Goal: Information Seeking & Learning: Learn about a topic

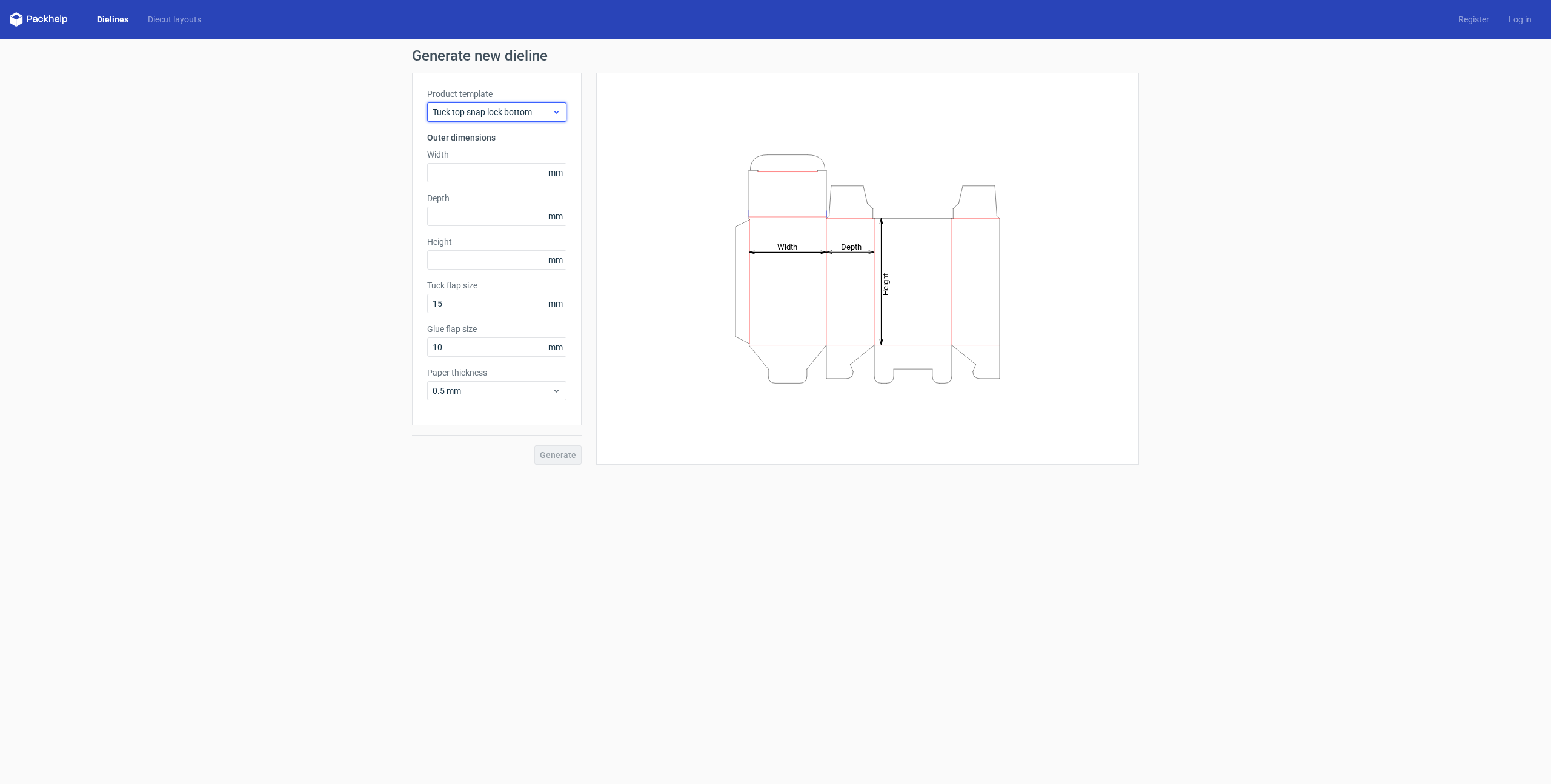
click at [513, 113] on span "Tuck top snap lock bottom" at bounding box center [492, 112] width 120 height 12
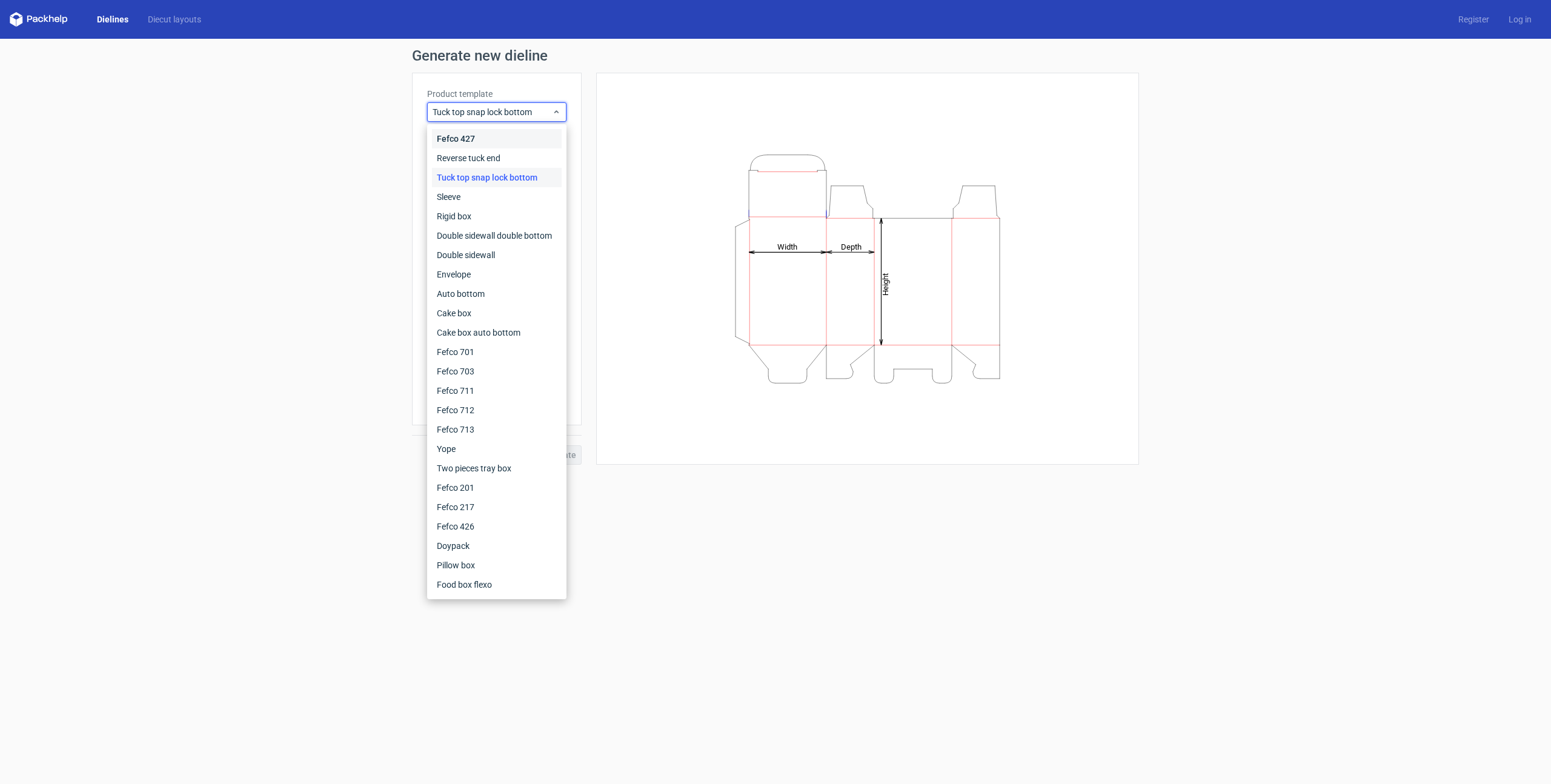
click at [494, 145] on div "Fefco 427" at bounding box center [497, 139] width 130 height 20
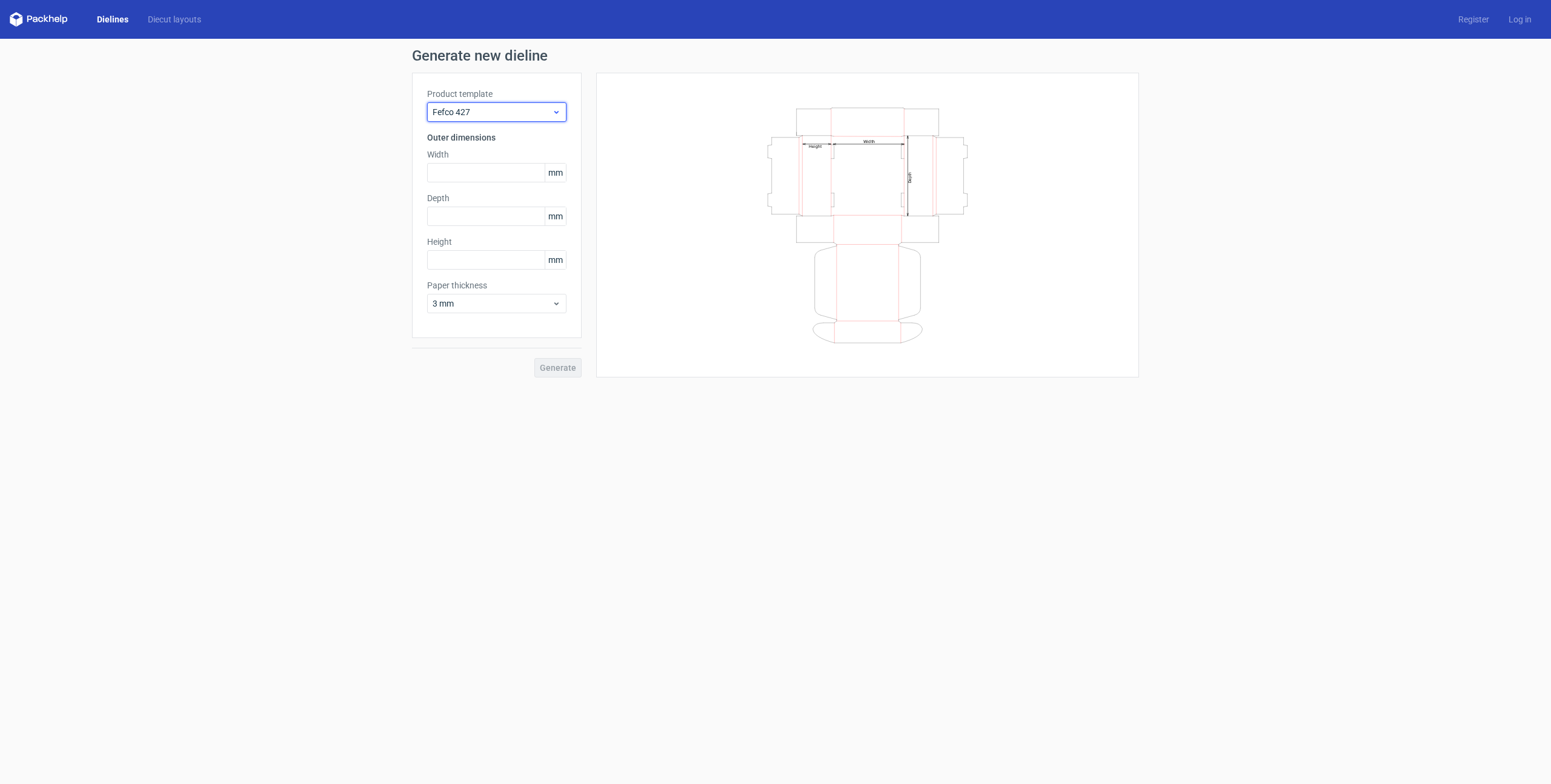
click at [505, 111] on span "Fefco 427" at bounding box center [492, 112] width 120 height 12
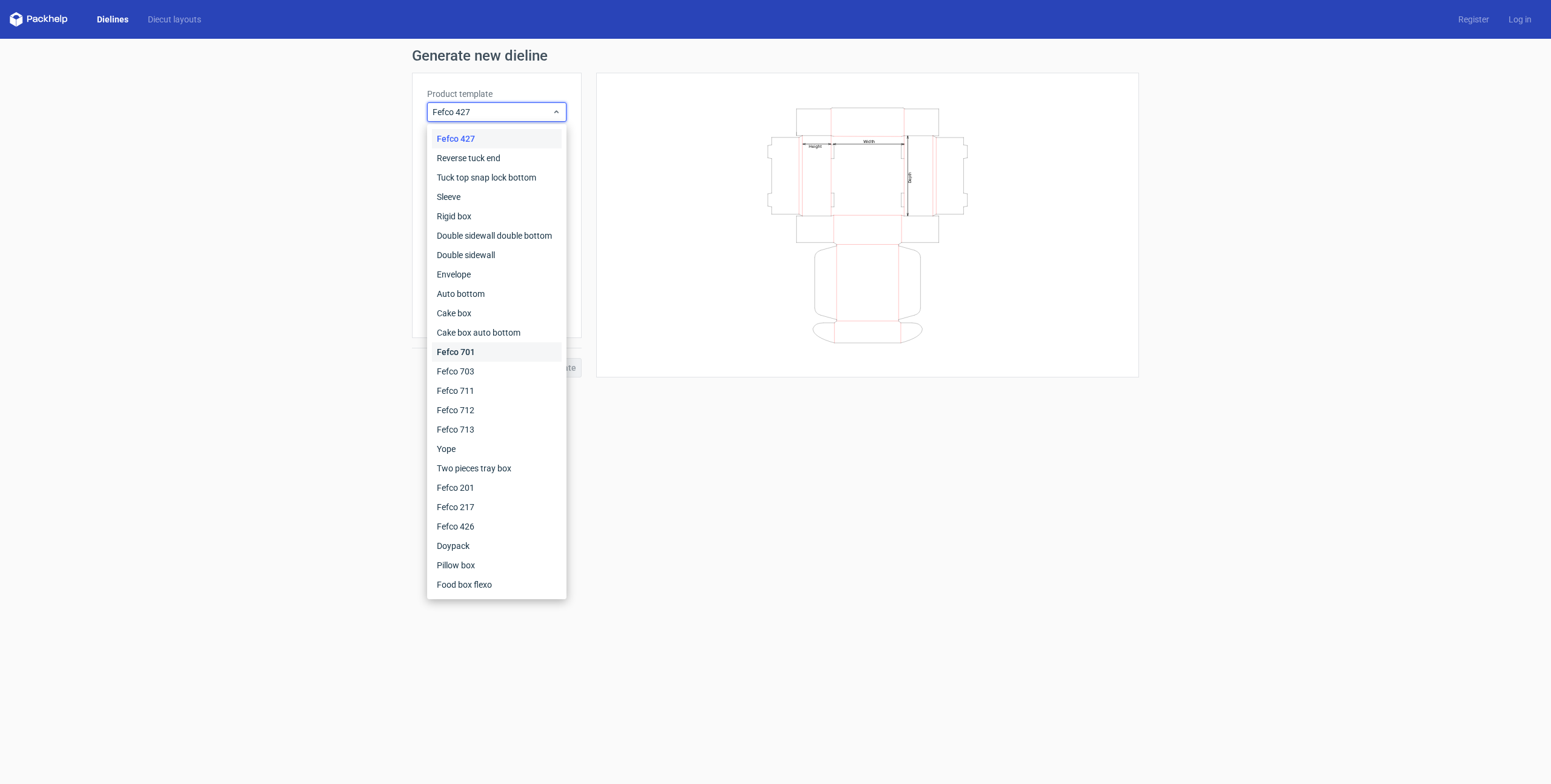
click at [472, 344] on div "Fefco 701" at bounding box center [497, 352] width 130 height 20
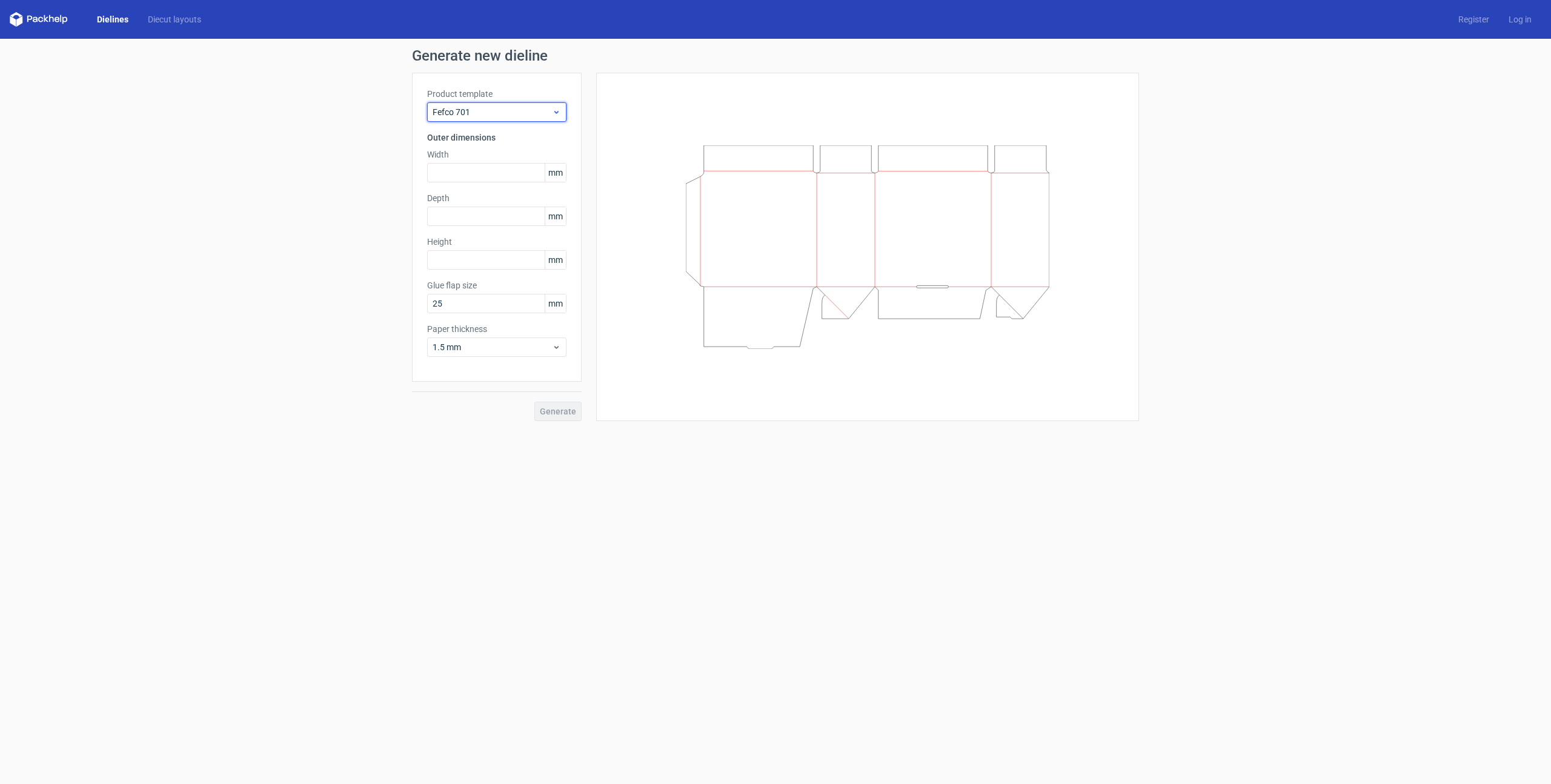
click at [489, 115] on span "Fefco 701" at bounding box center [492, 112] width 120 height 12
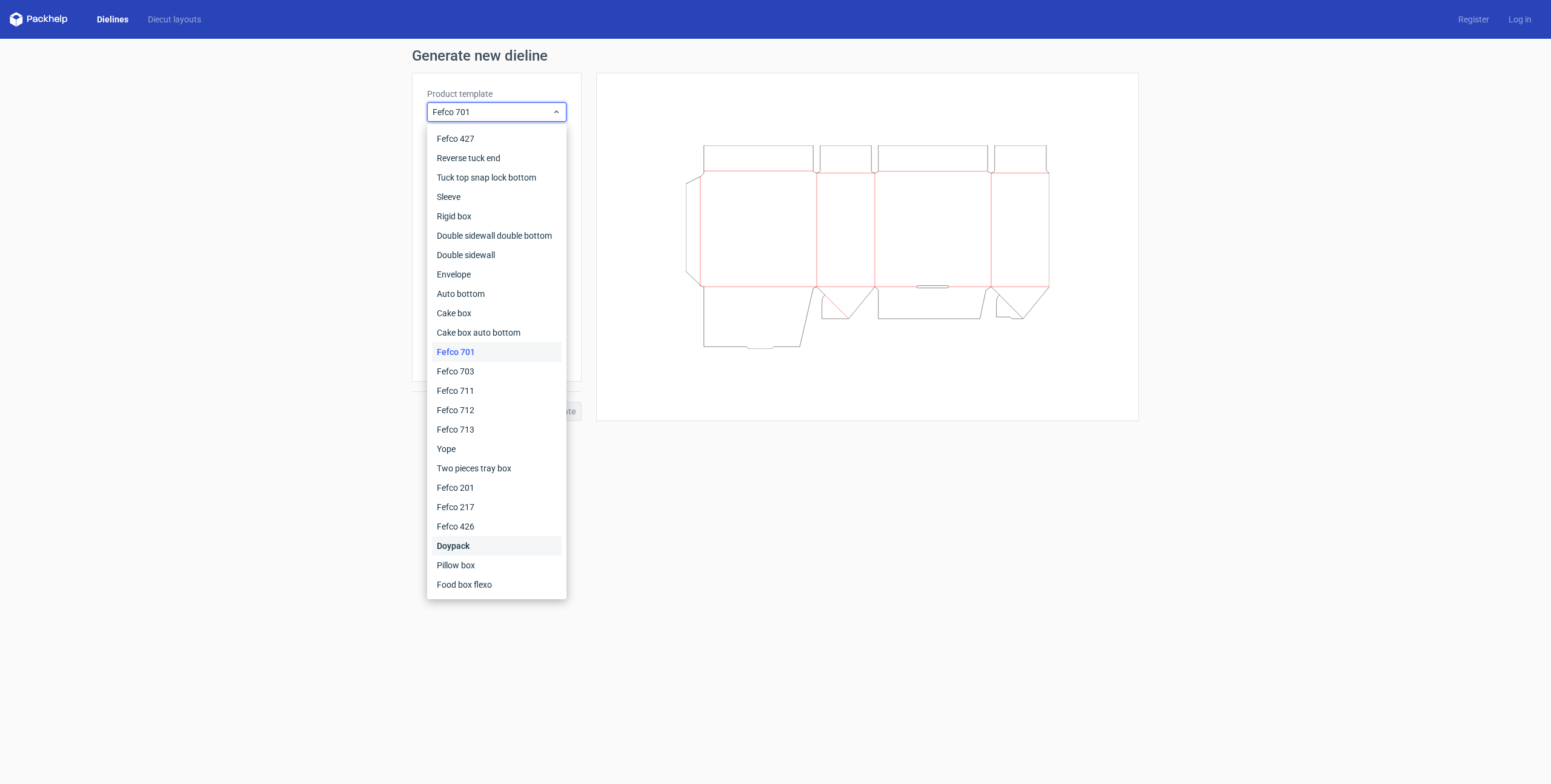
click at [475, 548] on div "Doypack" at bounding box center [497, 545] width 130 height 20
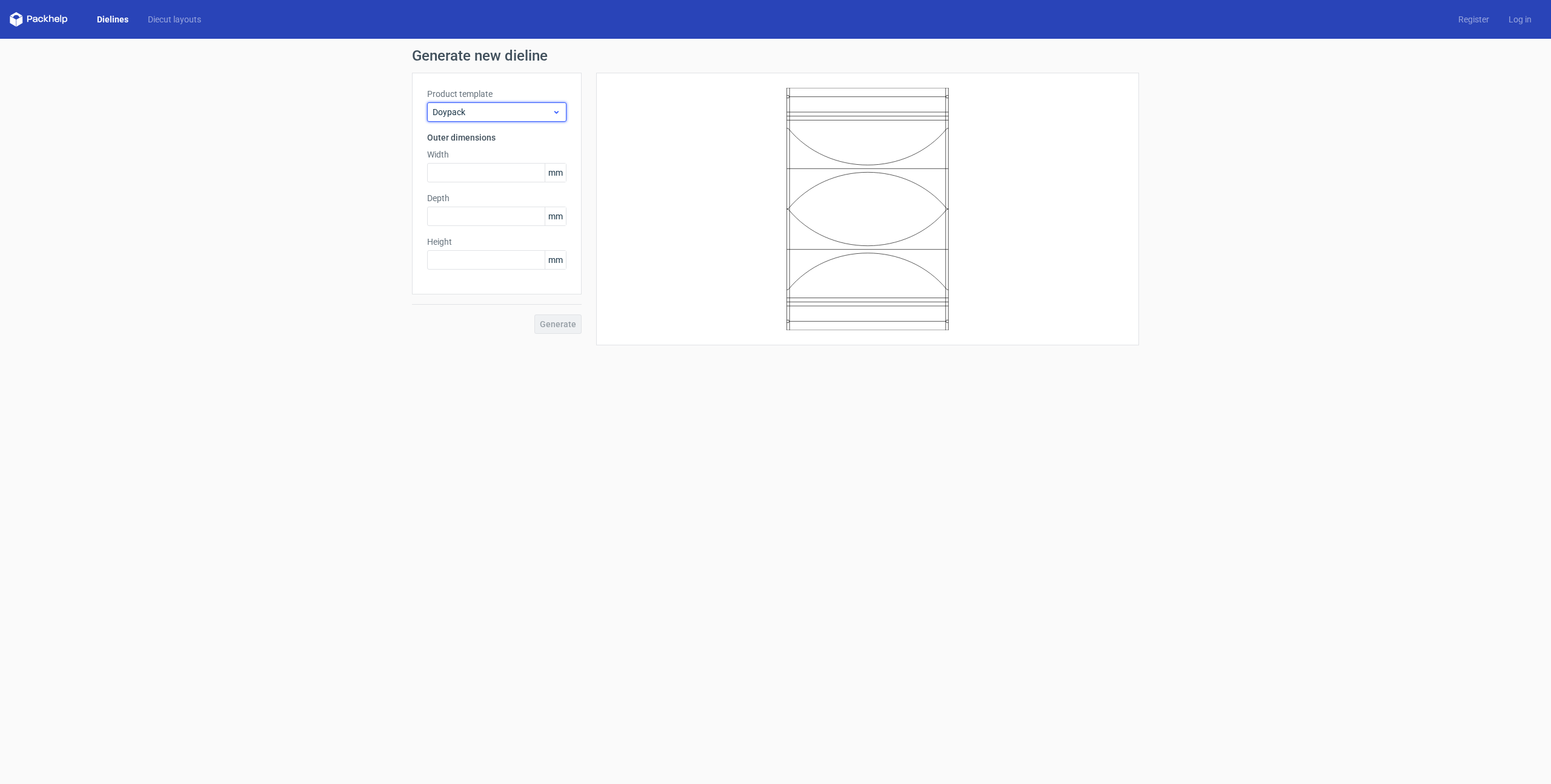
click at [470, 115] on span "Doypack" at bounding box center [492, 112] width 120 height 12
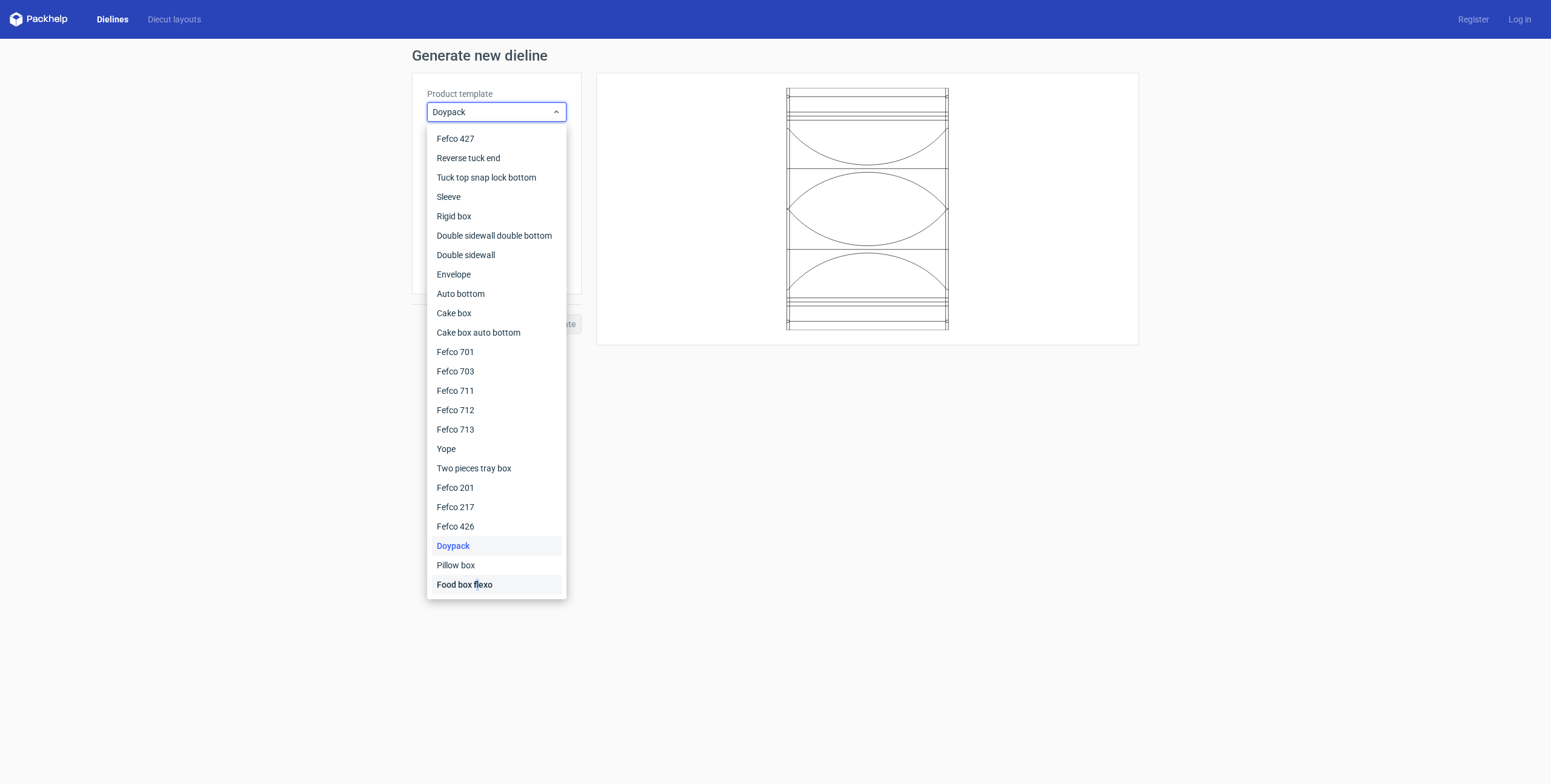
click at [478, 586] on div "Food box flexo" at bounding box center [497, 585] width 130 height 20
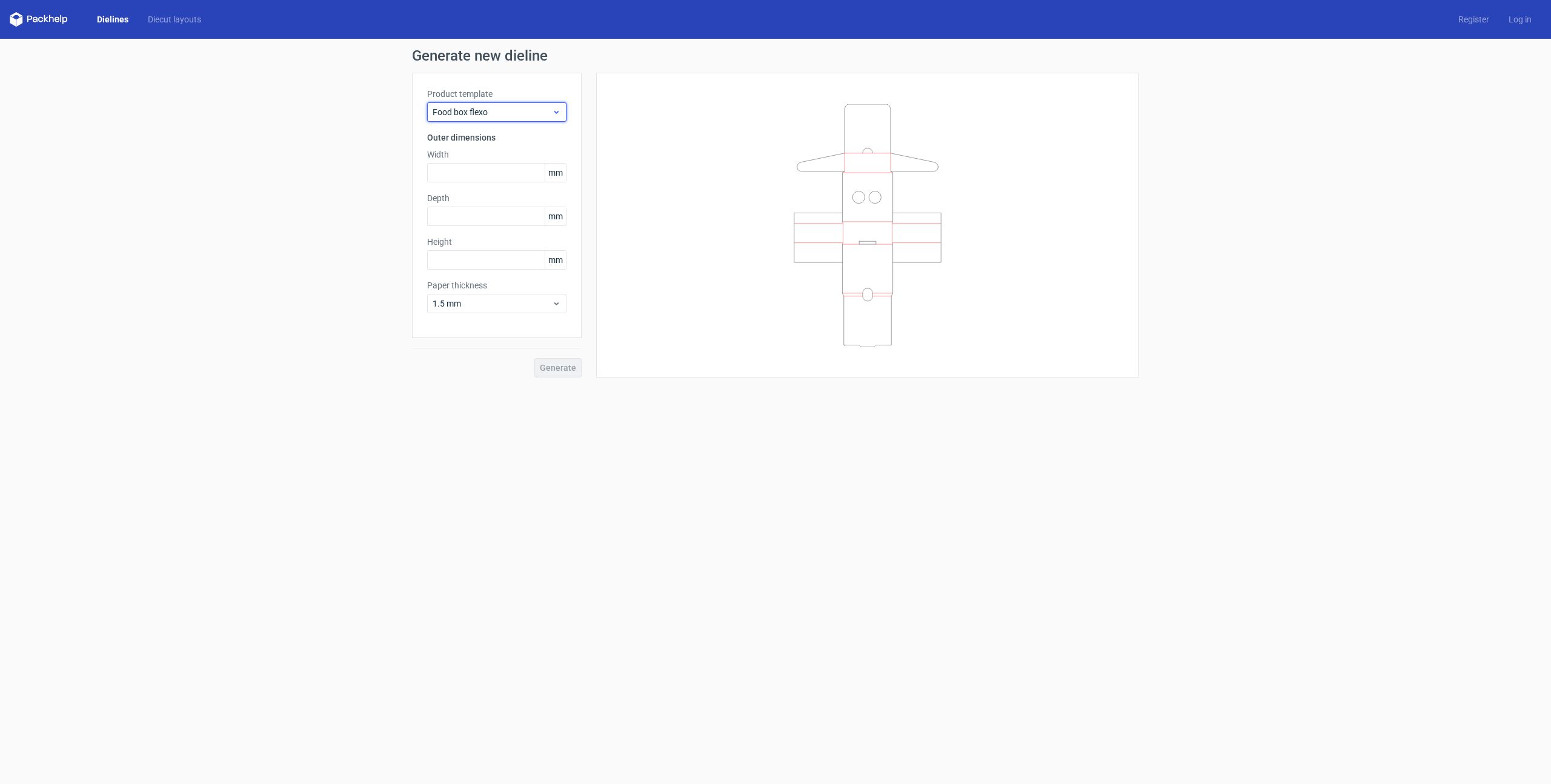
click at [469, 114] on span "Food box flexo" at bounding box center [492, 112] width 120 height 12
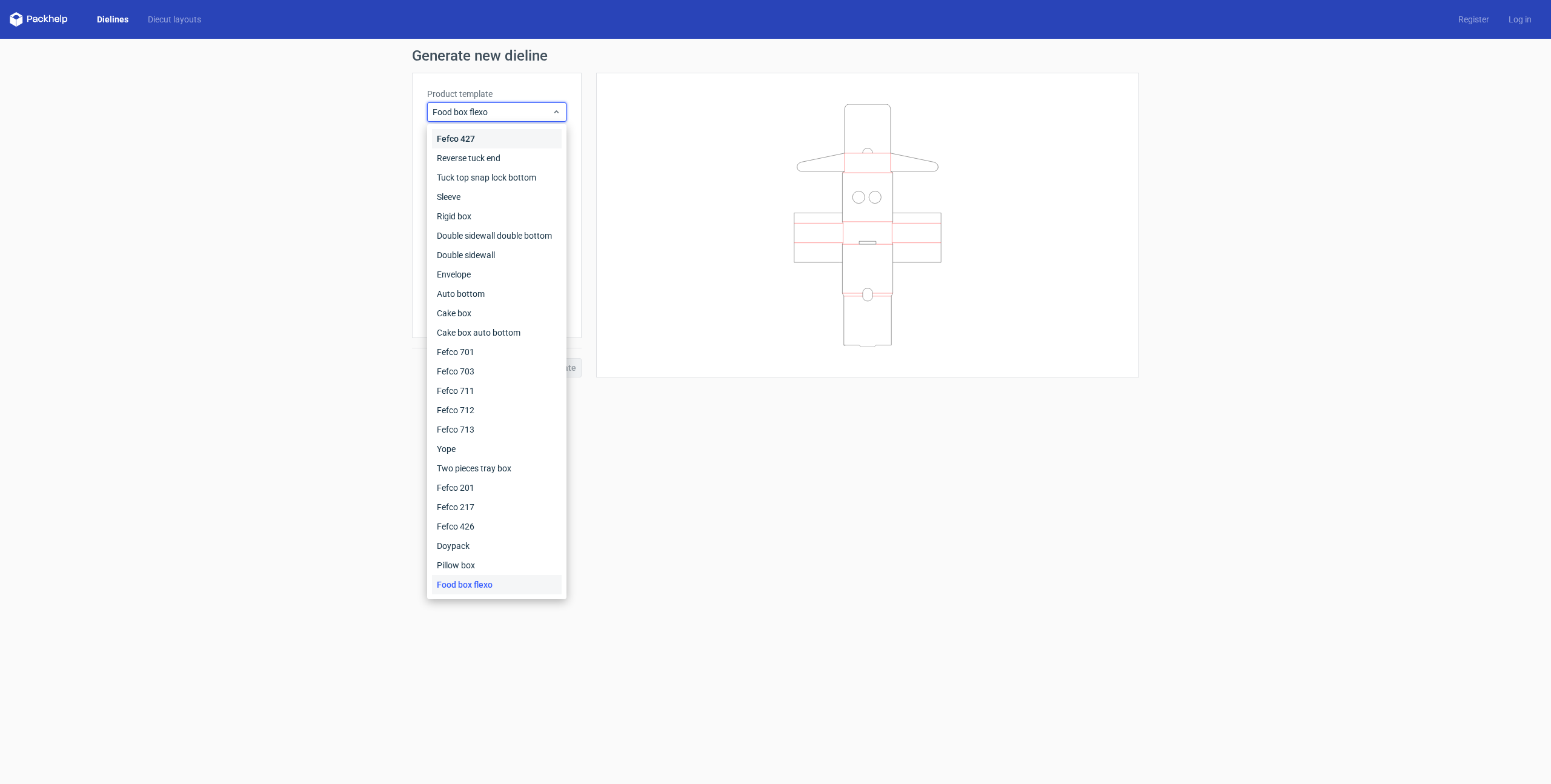
click at [470, 140] on div "Fefco 427" at bounding box center [497, 139] width 130 height 20
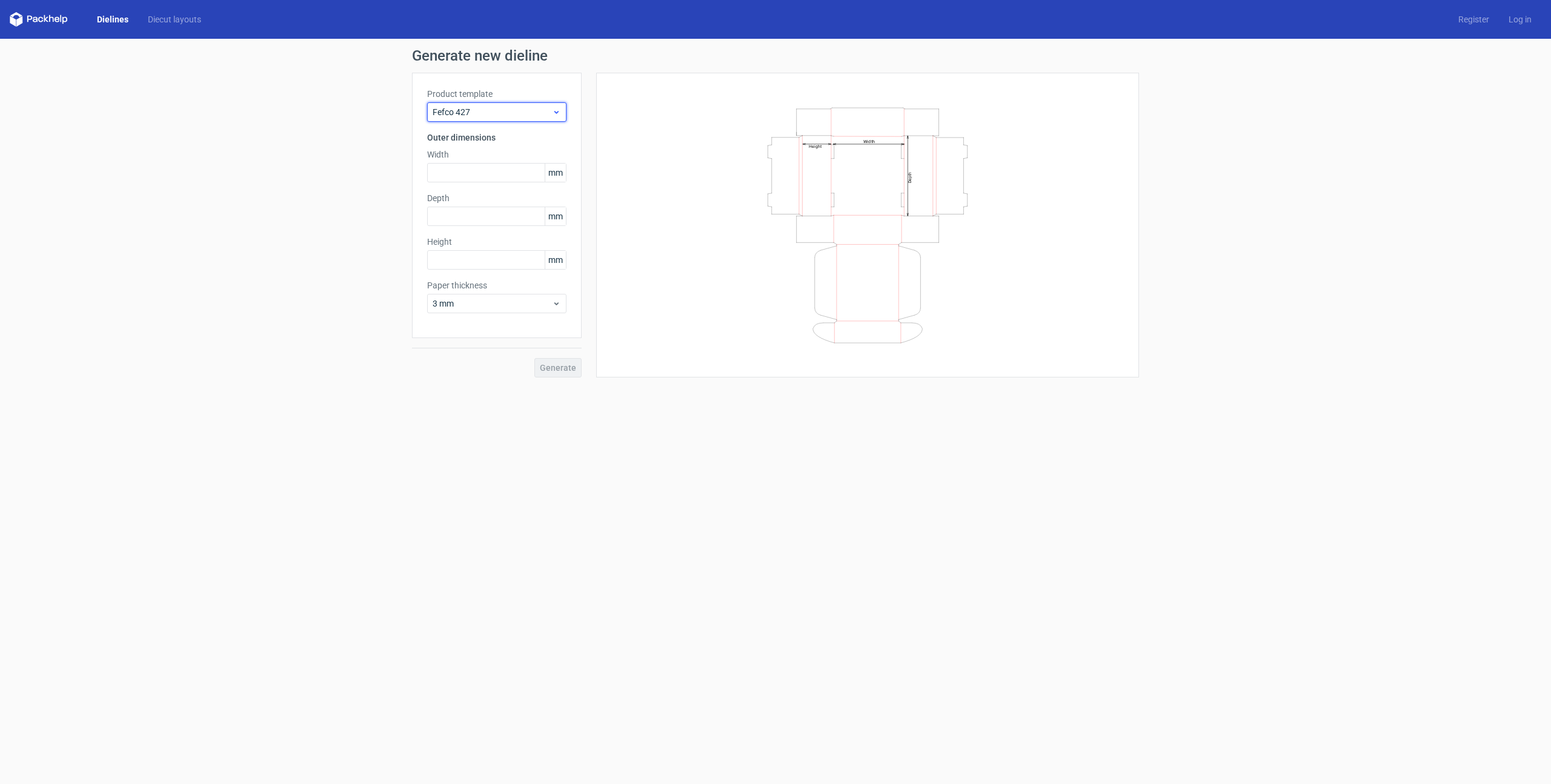
click at [492, 114] on span "Fefco 427" at bounding box center [492, 112] width 120 height 12
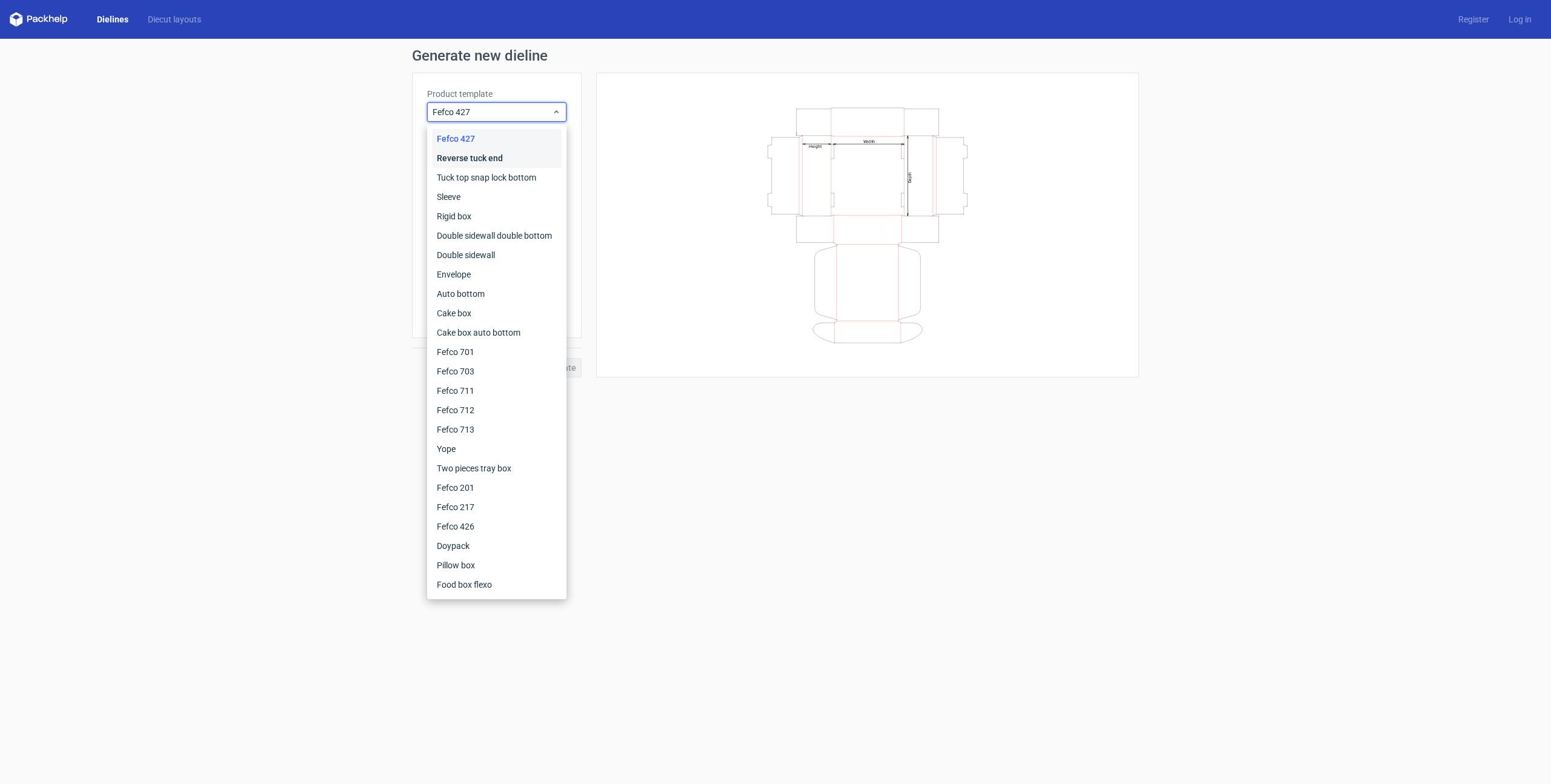
click at [489, 156] on div "Reverse tuck end" at bounding box center [497, 158] width 130 height 20
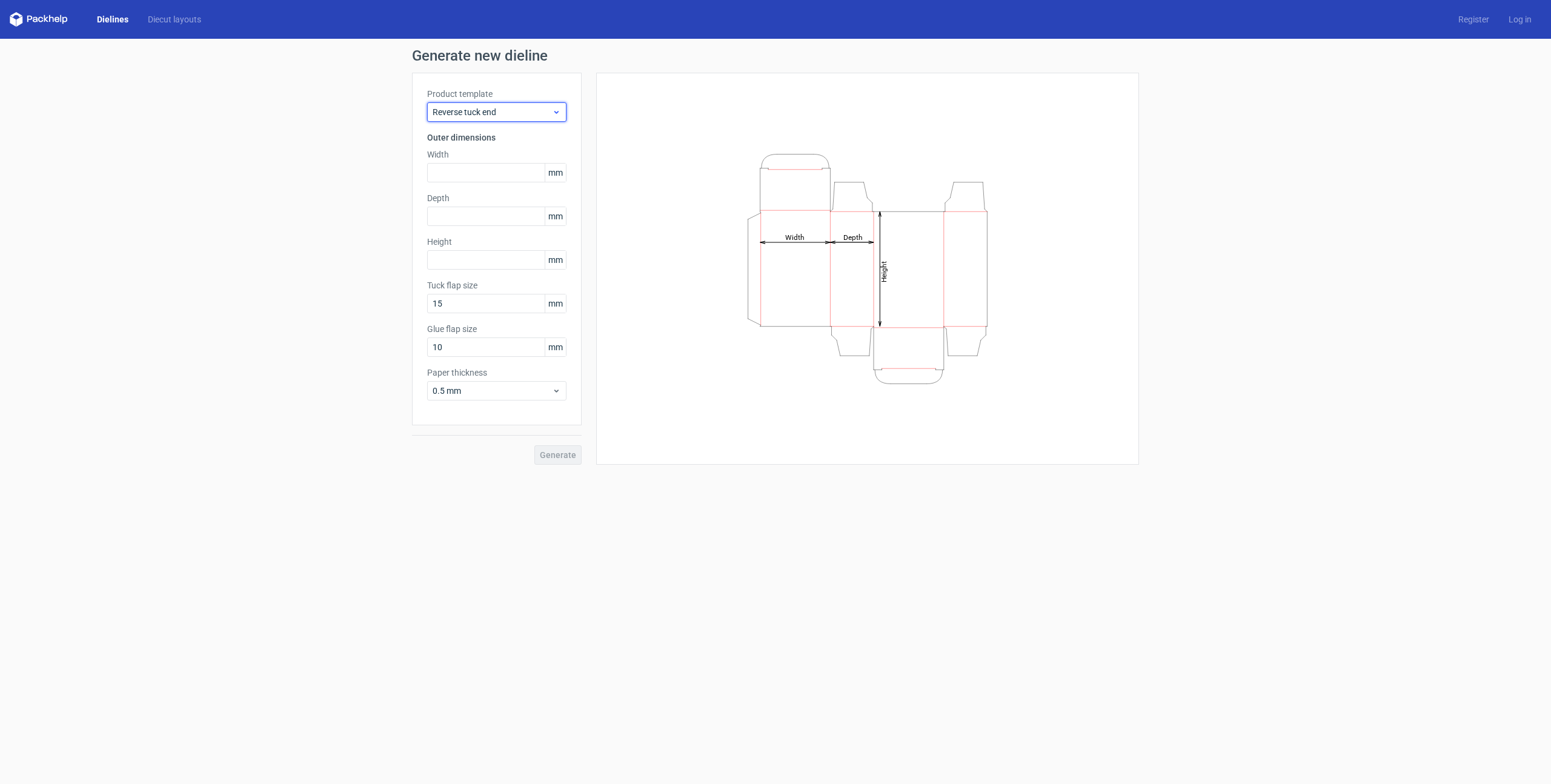
click at [501, 115] on span "Reverse tuck end" at bounding box center [492, 112] width 120 height 12
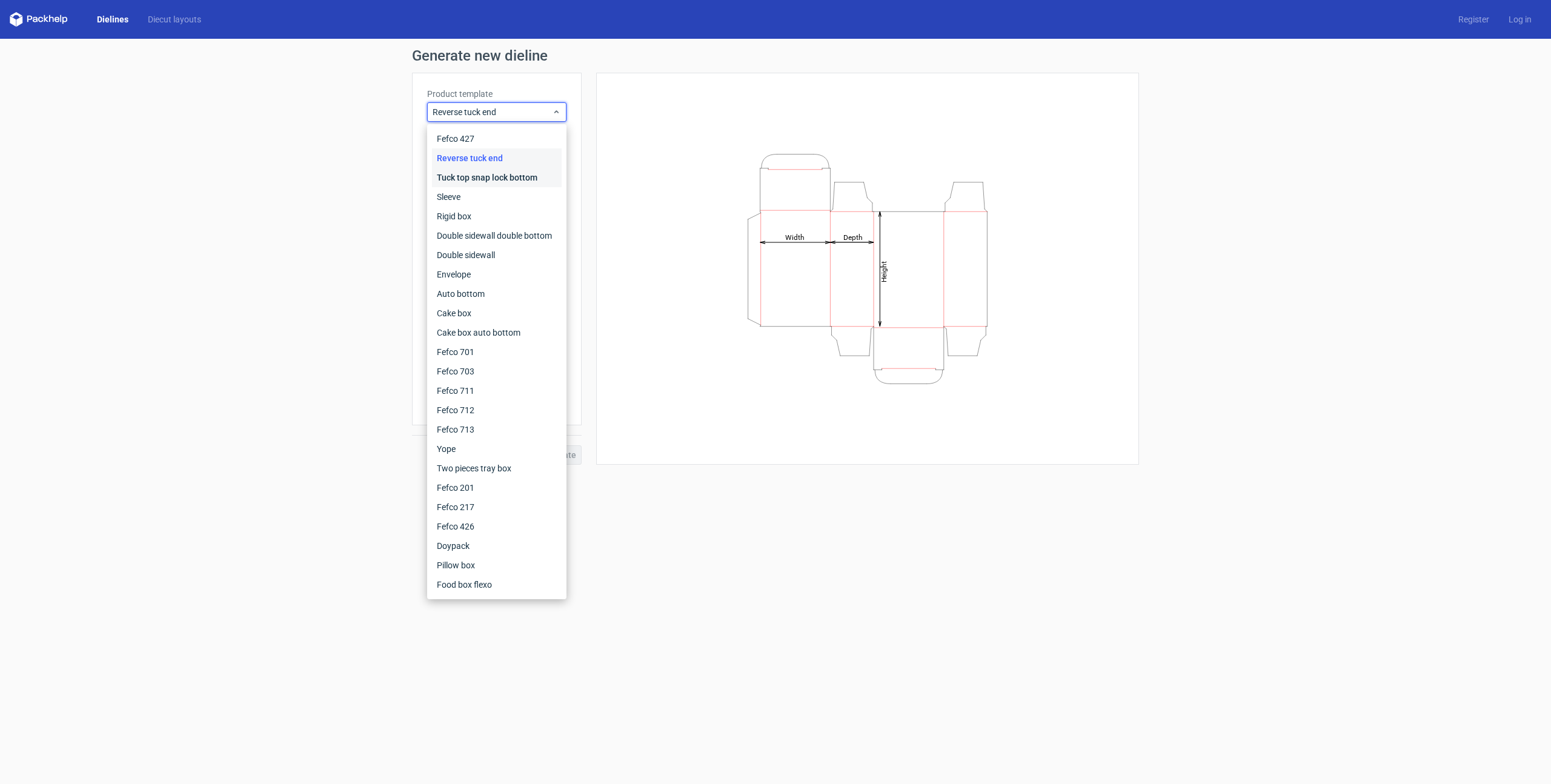
click at [498, 177] on div "Tuck top snap lock bottom" at bounding box center [497, 177] width 130 height 20
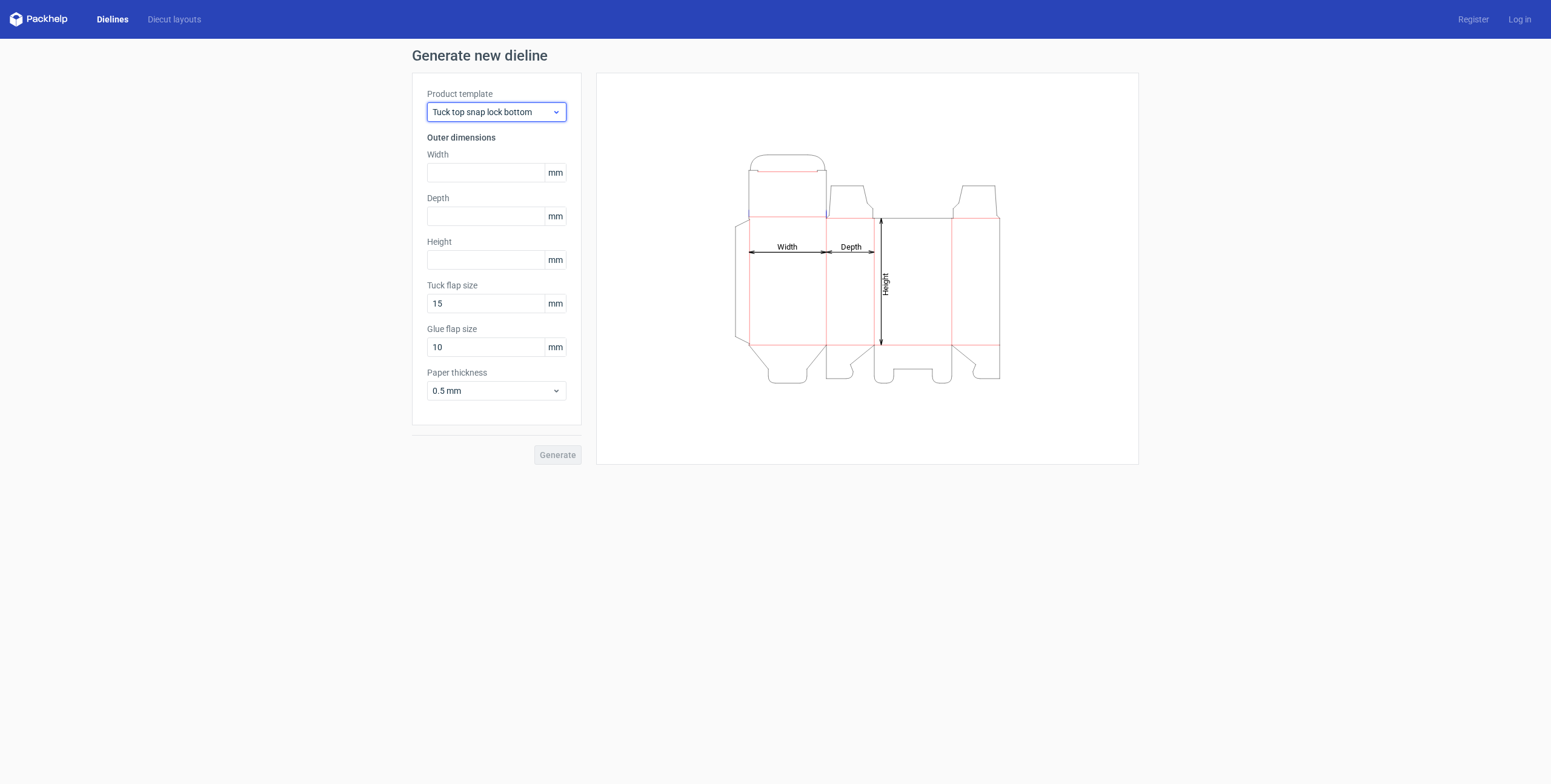
click at [509, 115] on span "Tuck top snap lock bottom" at bounding box center [492, 112] width 120 height 12
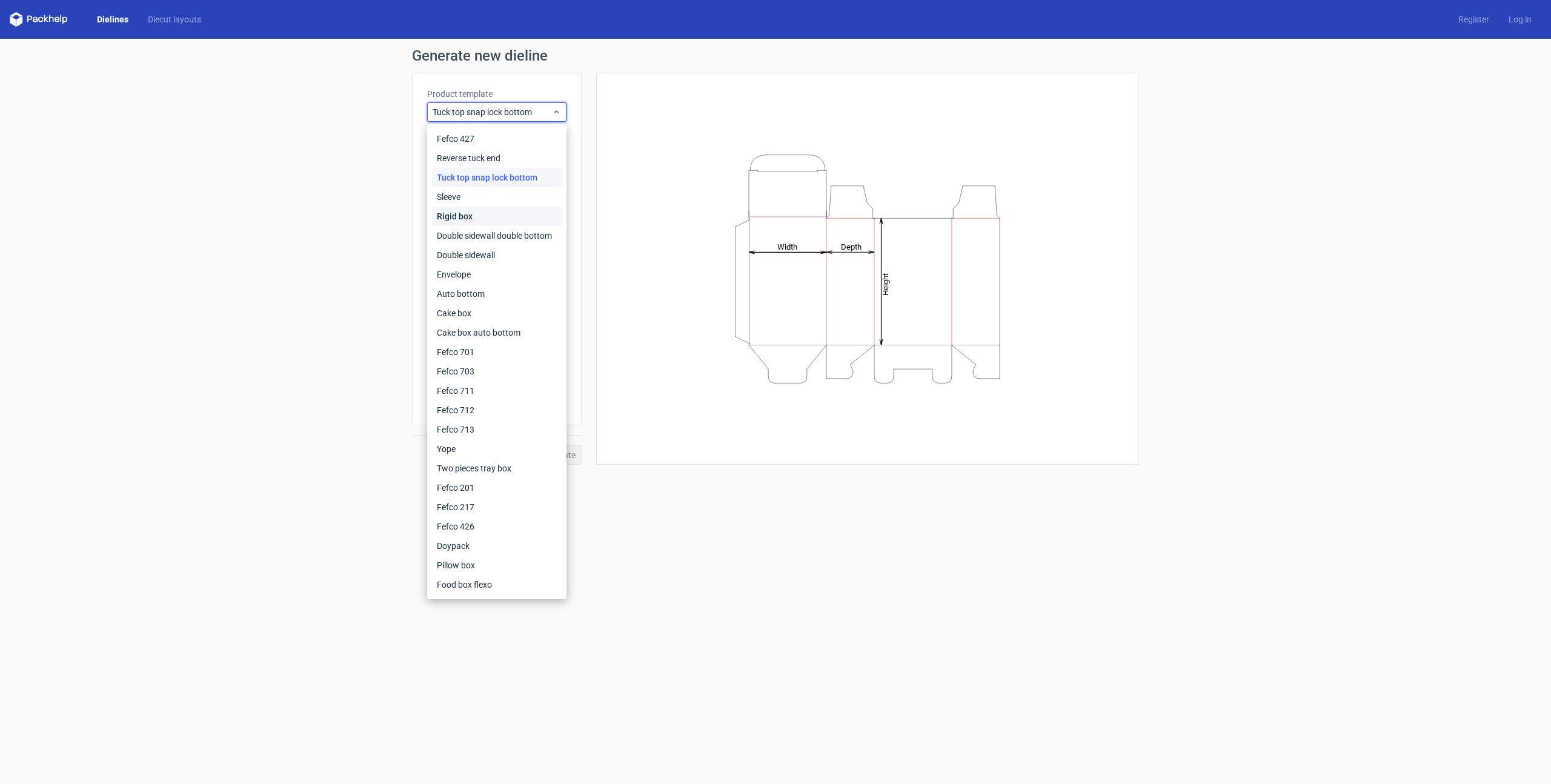
click at [488, 221] on div "Rigid box" at bounding box center [497, 216] width 130 height 20
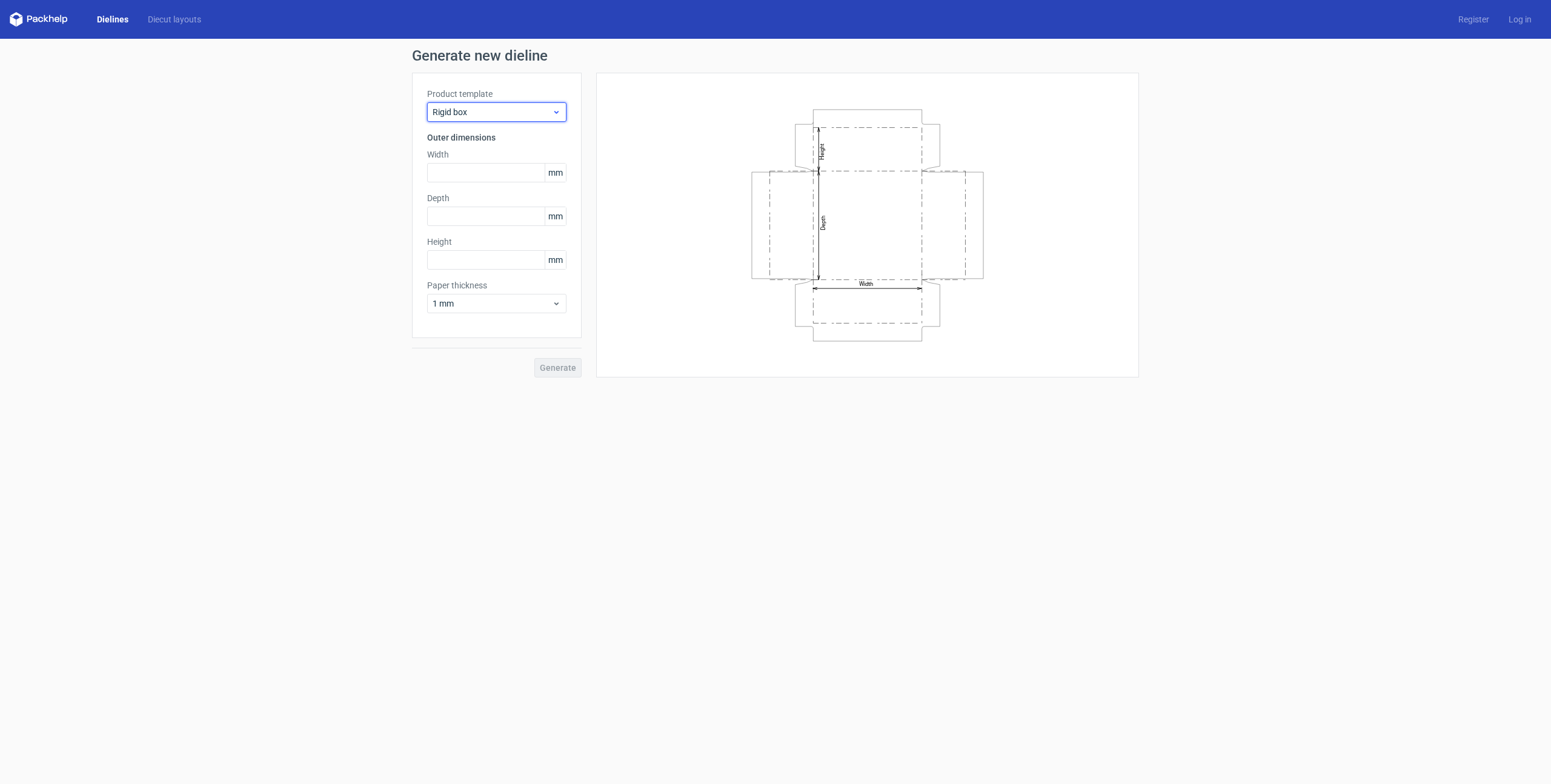
click at [511, 116] on span "Rigid box" at bounding box center [492, 112] width 120 height 12
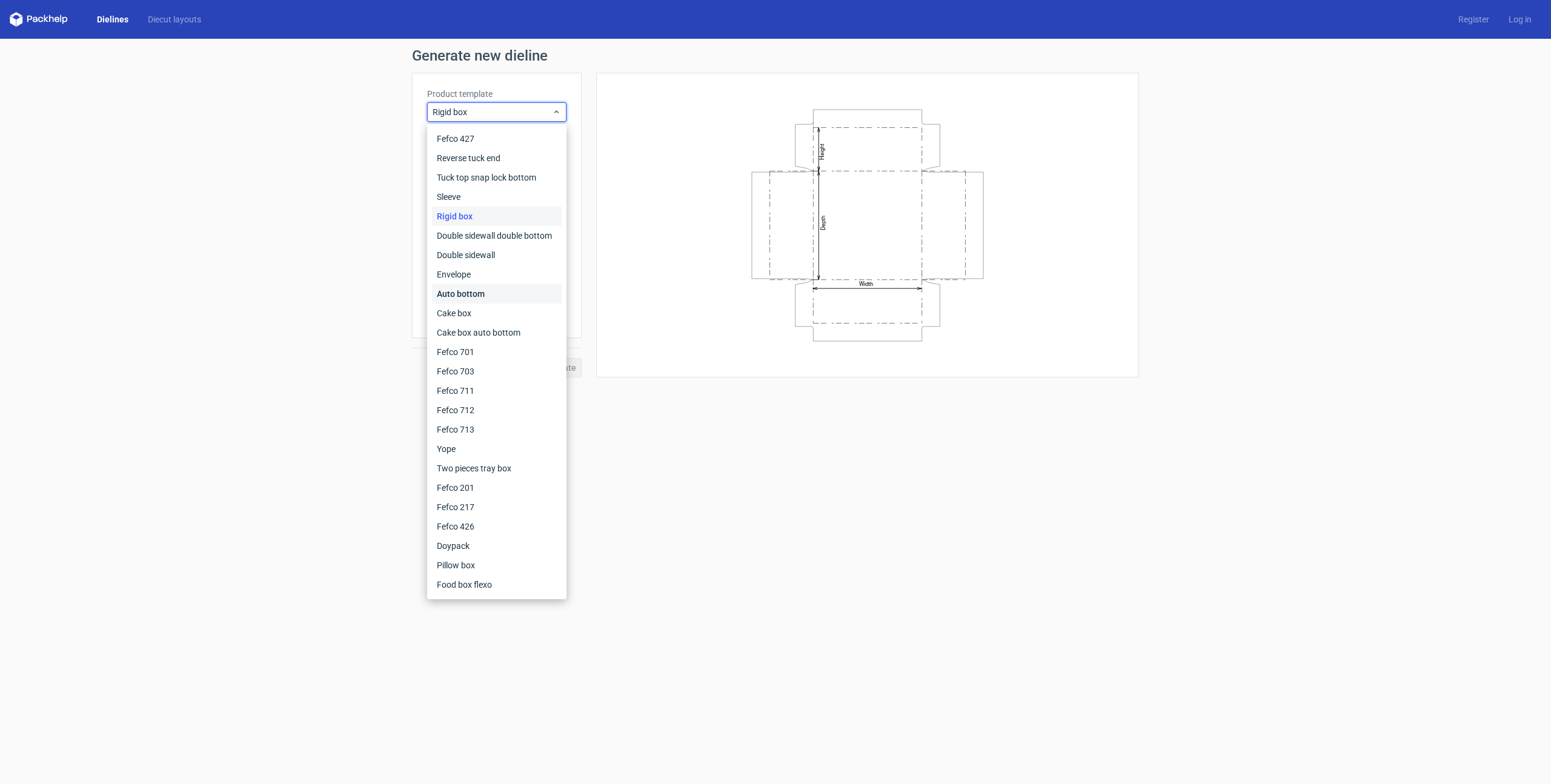
click at [490, 289] on div "Auto bottom" at bounding box center [497, 294] width 130 height 20
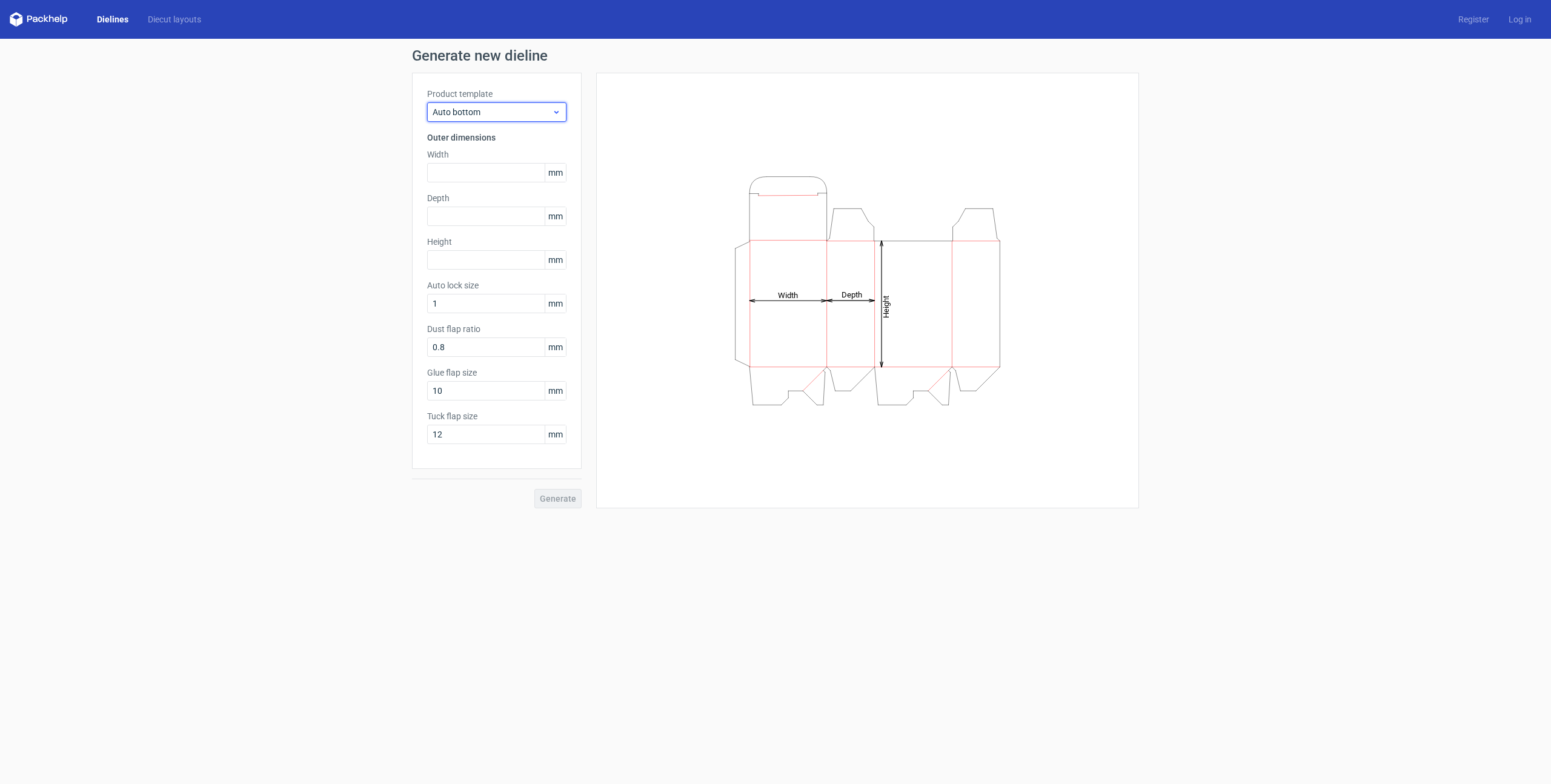
click at [507, 117] on span "Auto bottom" at bounding box center [492, 112] width 120 height 12
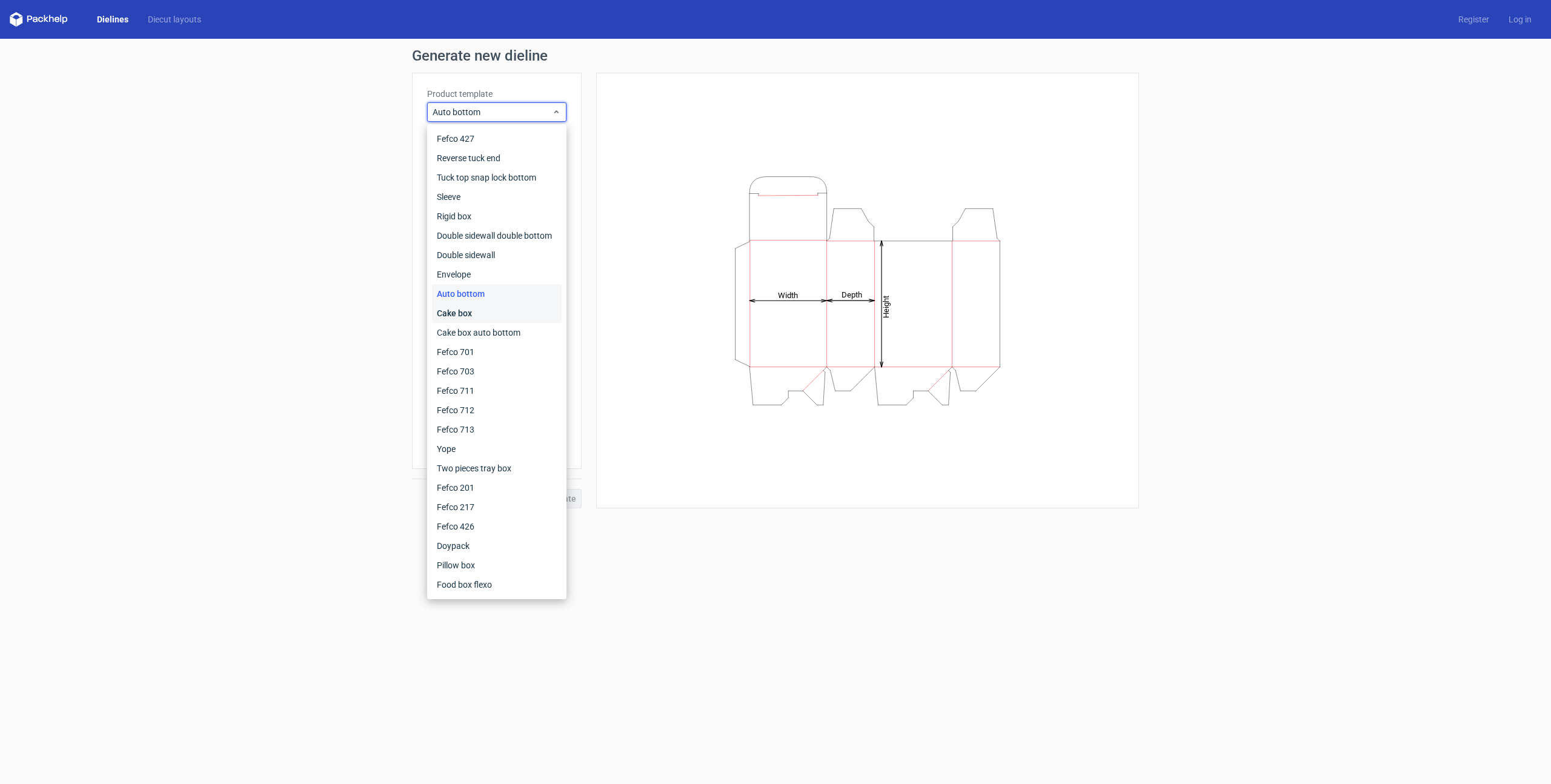
click at [457, 314] on div "Cake box" at bounding box center [497, 313] width 130 height 20
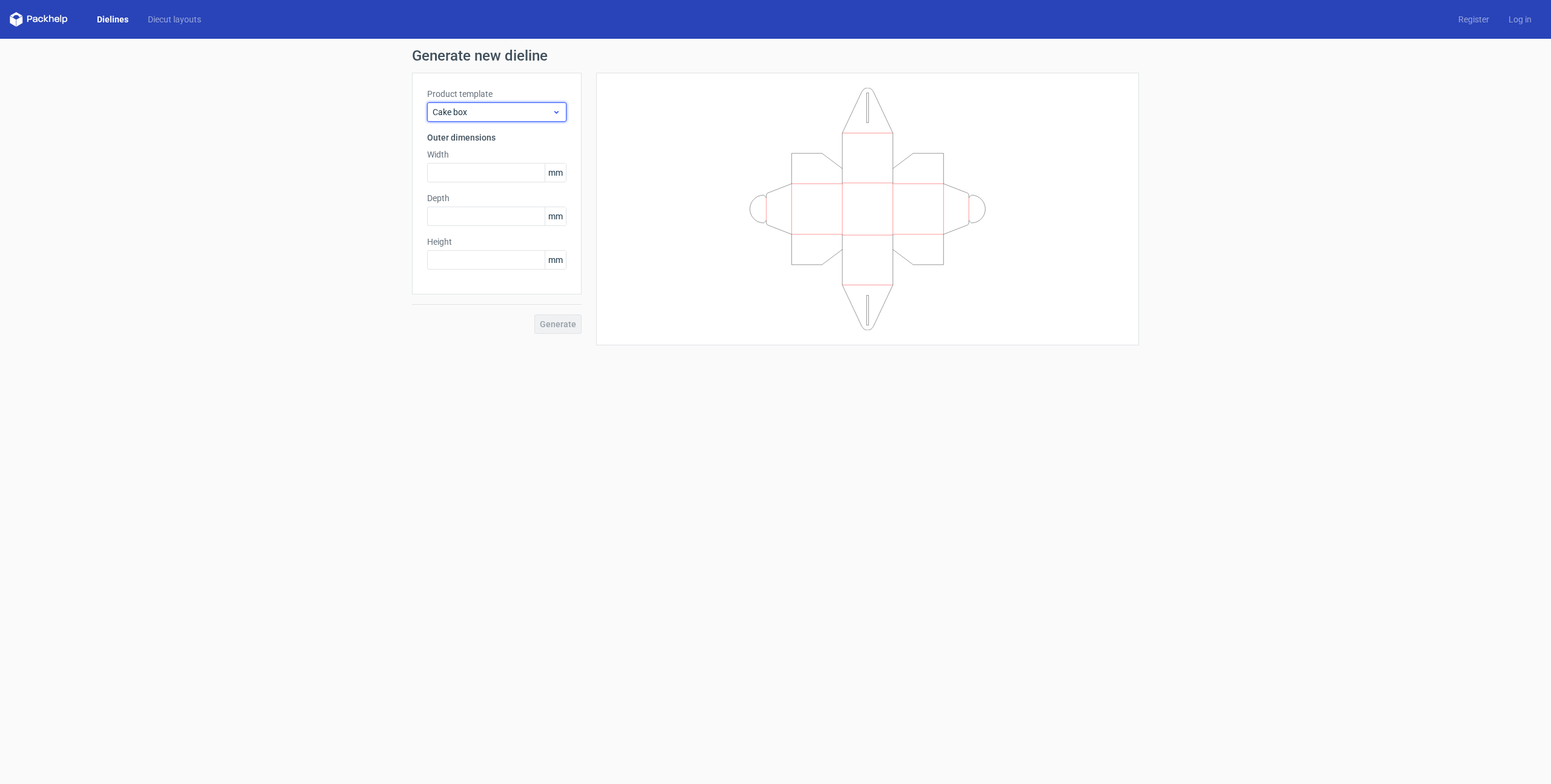
click at [480, 112] on span "Cake box" at bounding box center [492, 112] width 120 height 12
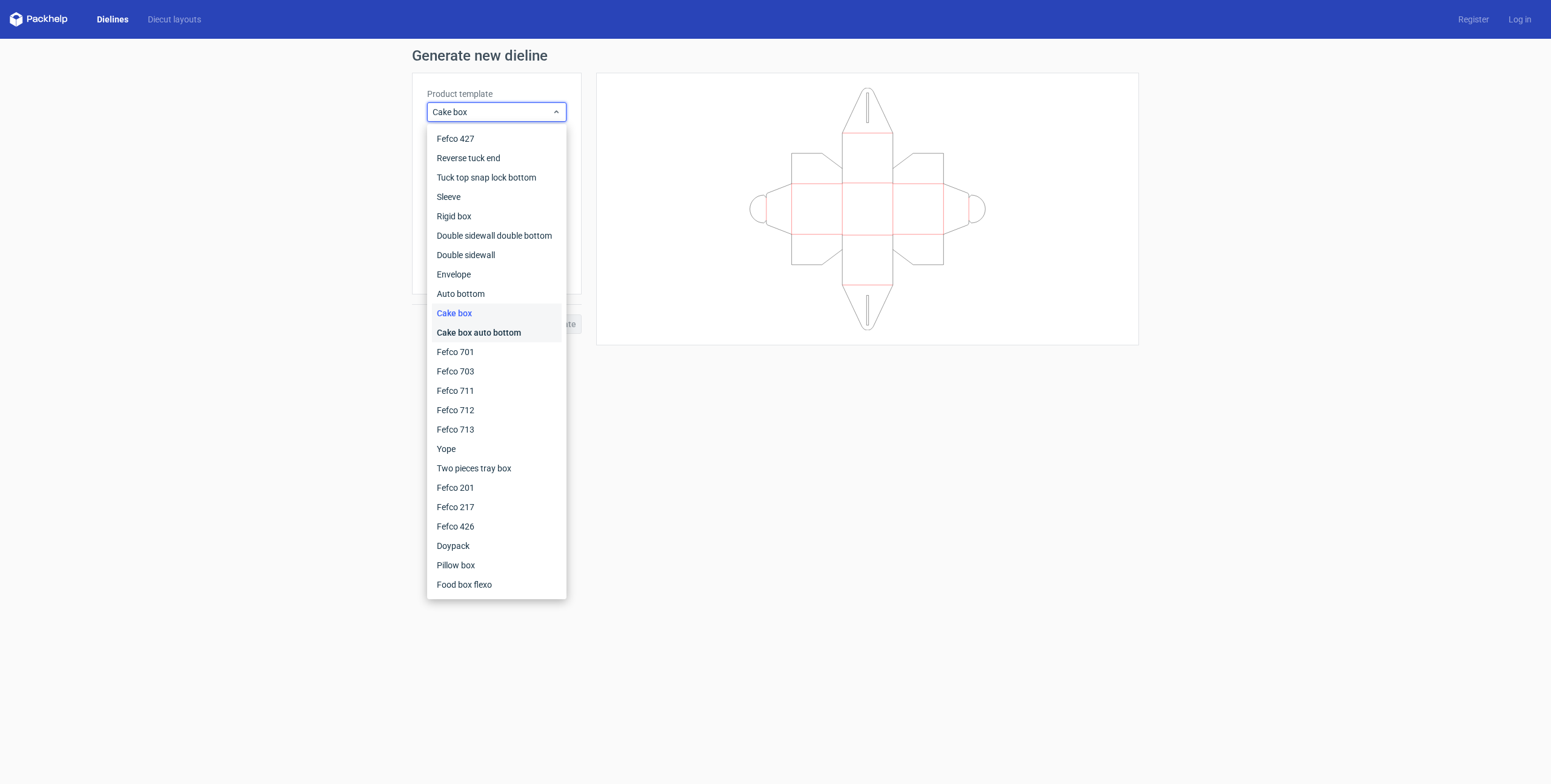
drag, startPoint x: 472, startPoint y: 330, endPoint x: 475, endPoint y: 306, distance: 24.2
click at [472, 330] on div "Cake box auto bottom" at bounding box center [497, 332] width 130 height 20
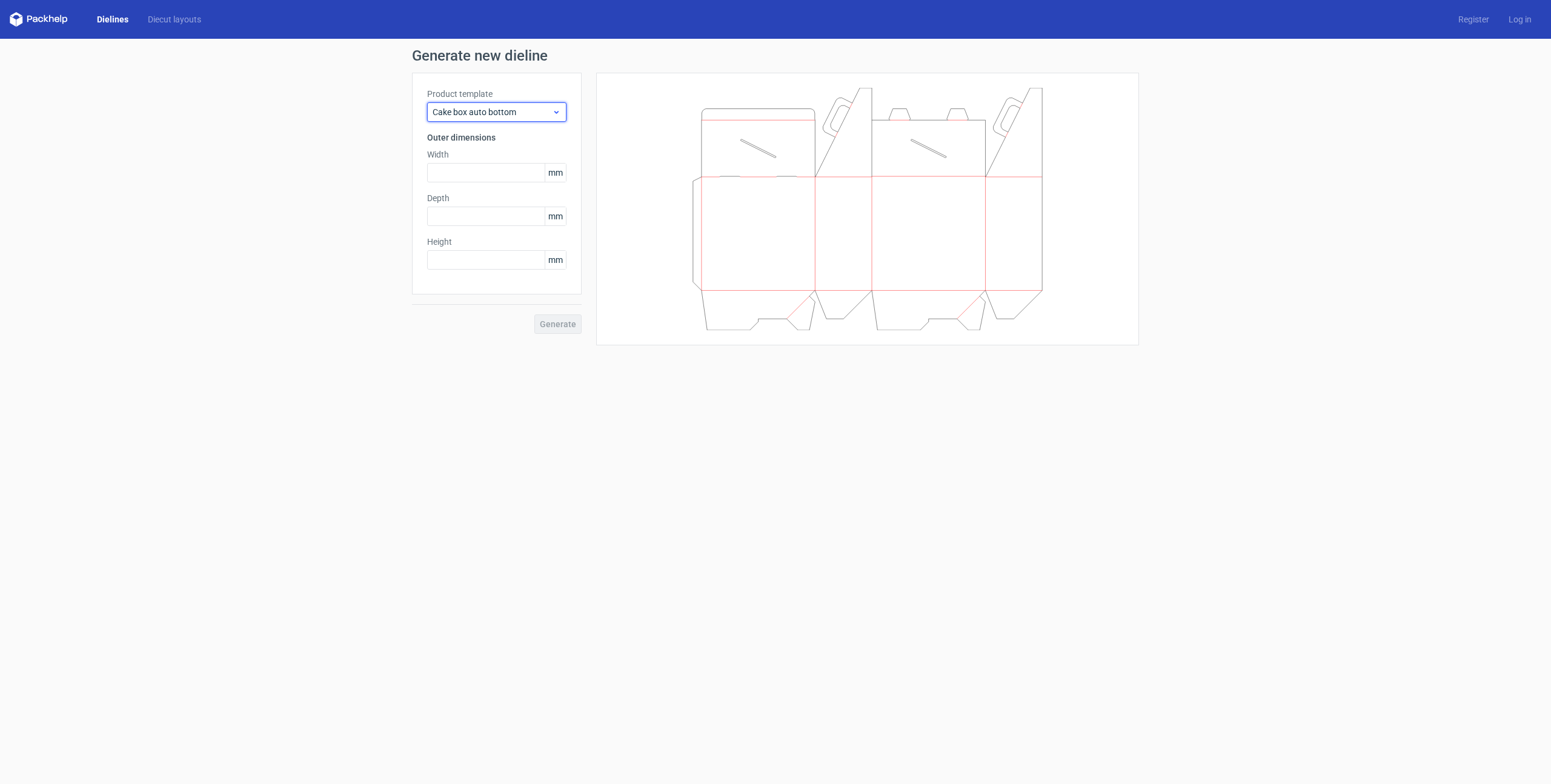
click at [488, 116] on span "Cake box auto bottom" at bounding box center [492, 112] width 120 height 12
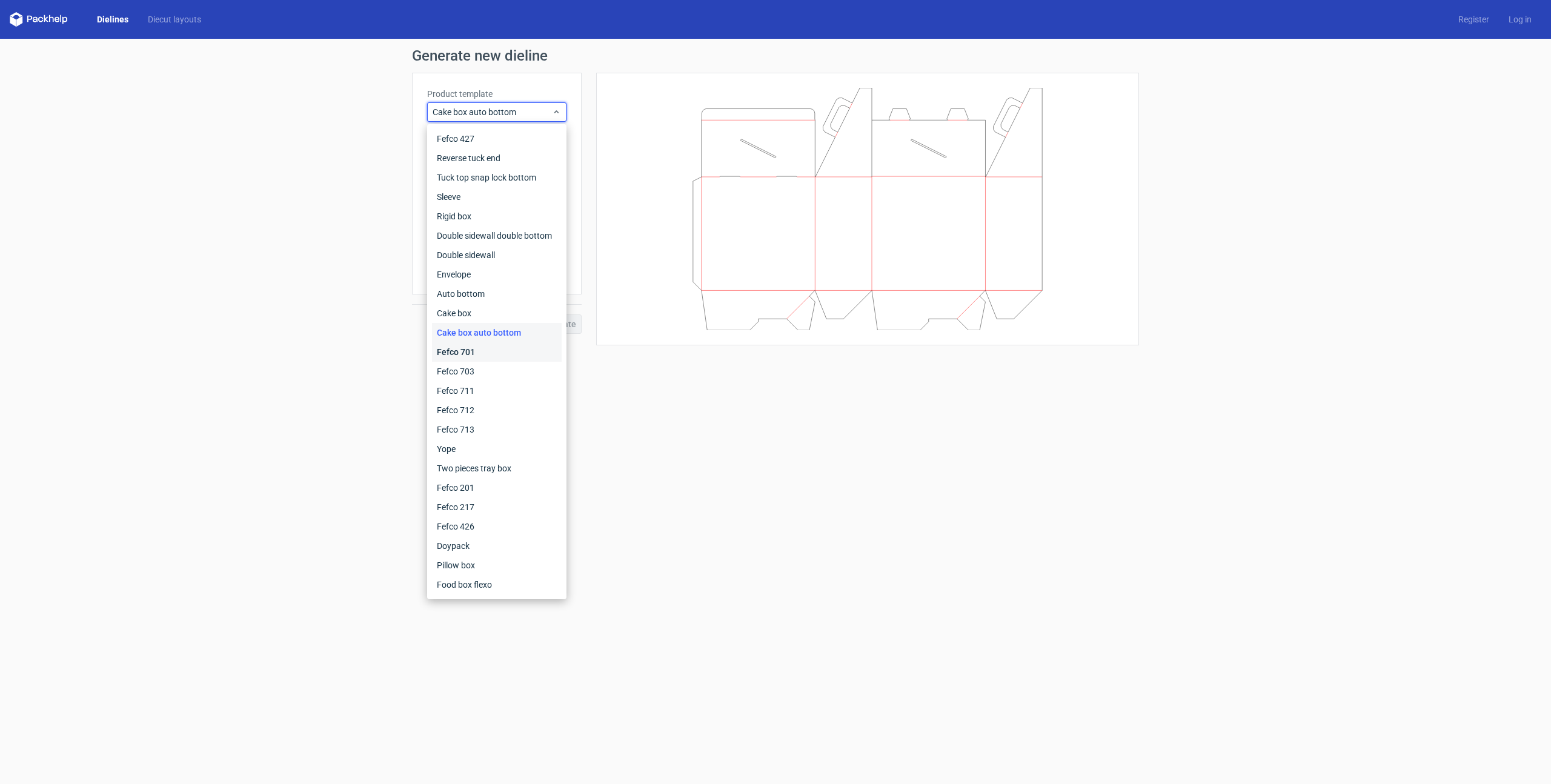
click at [478, 351] on div "Fefco 701" at bounding box center [497, 352] width 130 height 20
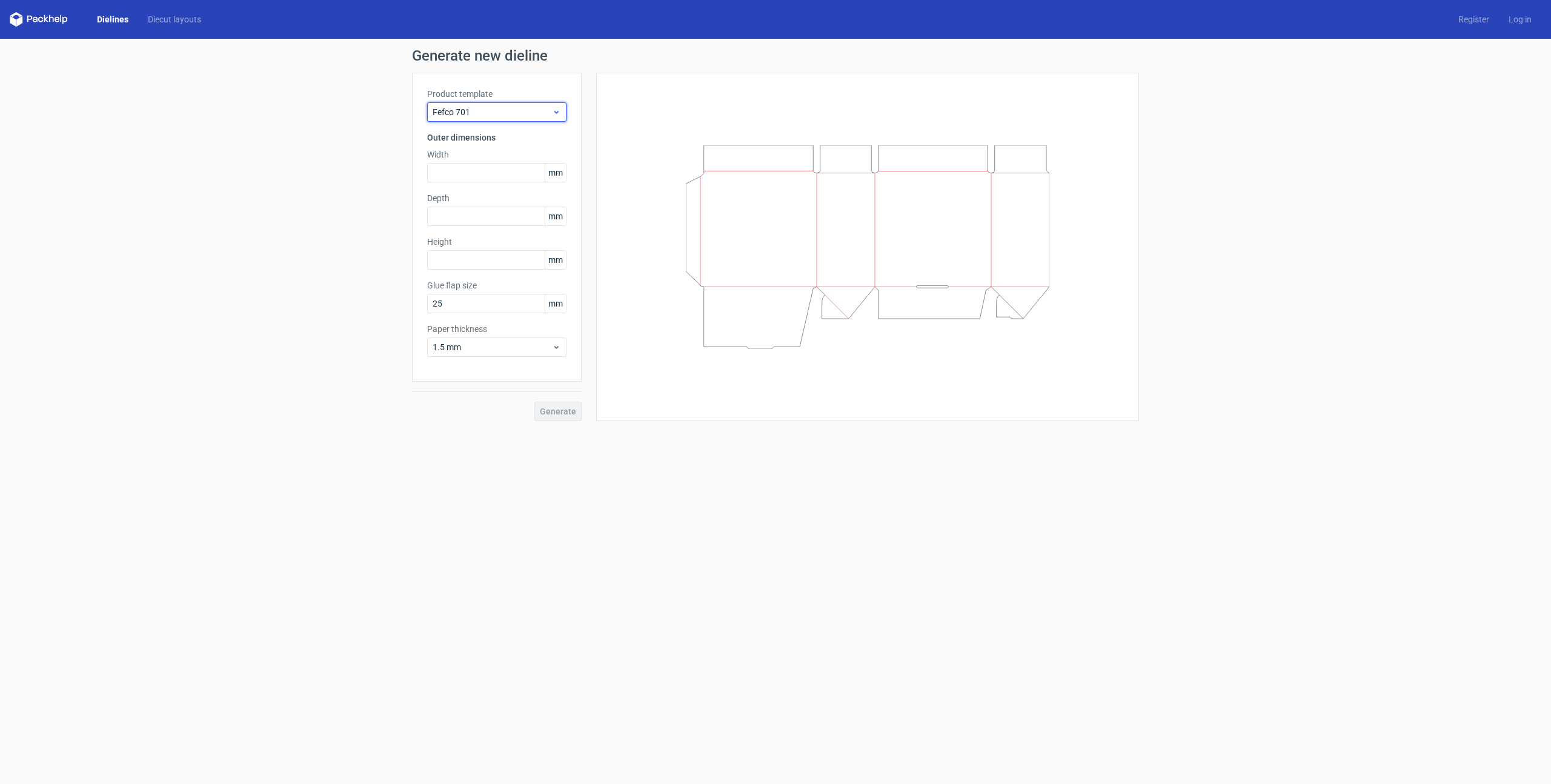
click at [501, 113] on span "Fefco 701" at bounding box center [492, 112] width 120 height 12
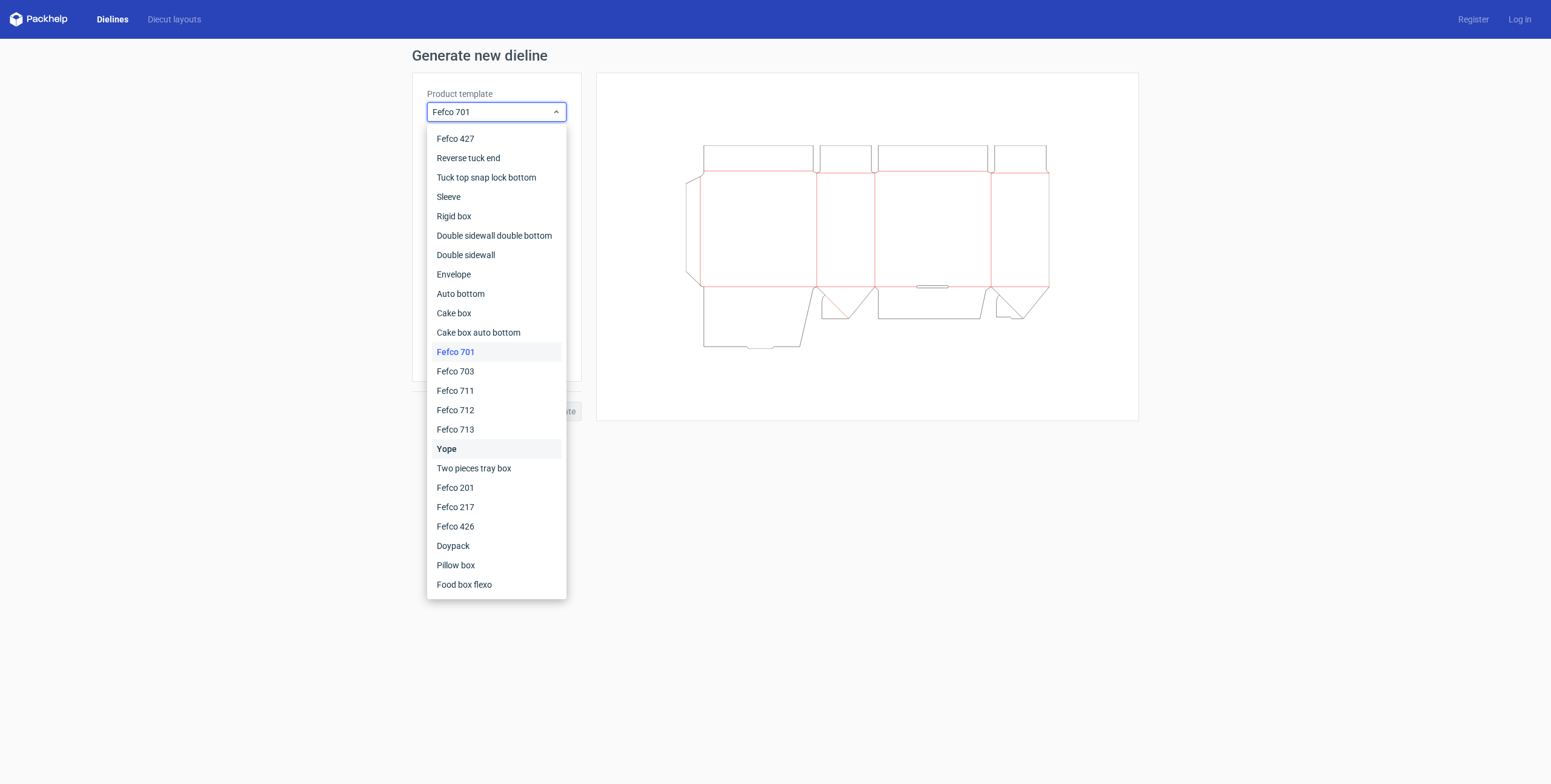
click at [475, 446] on div "Yope" at bounding box center [497, 449] width 130 height 20
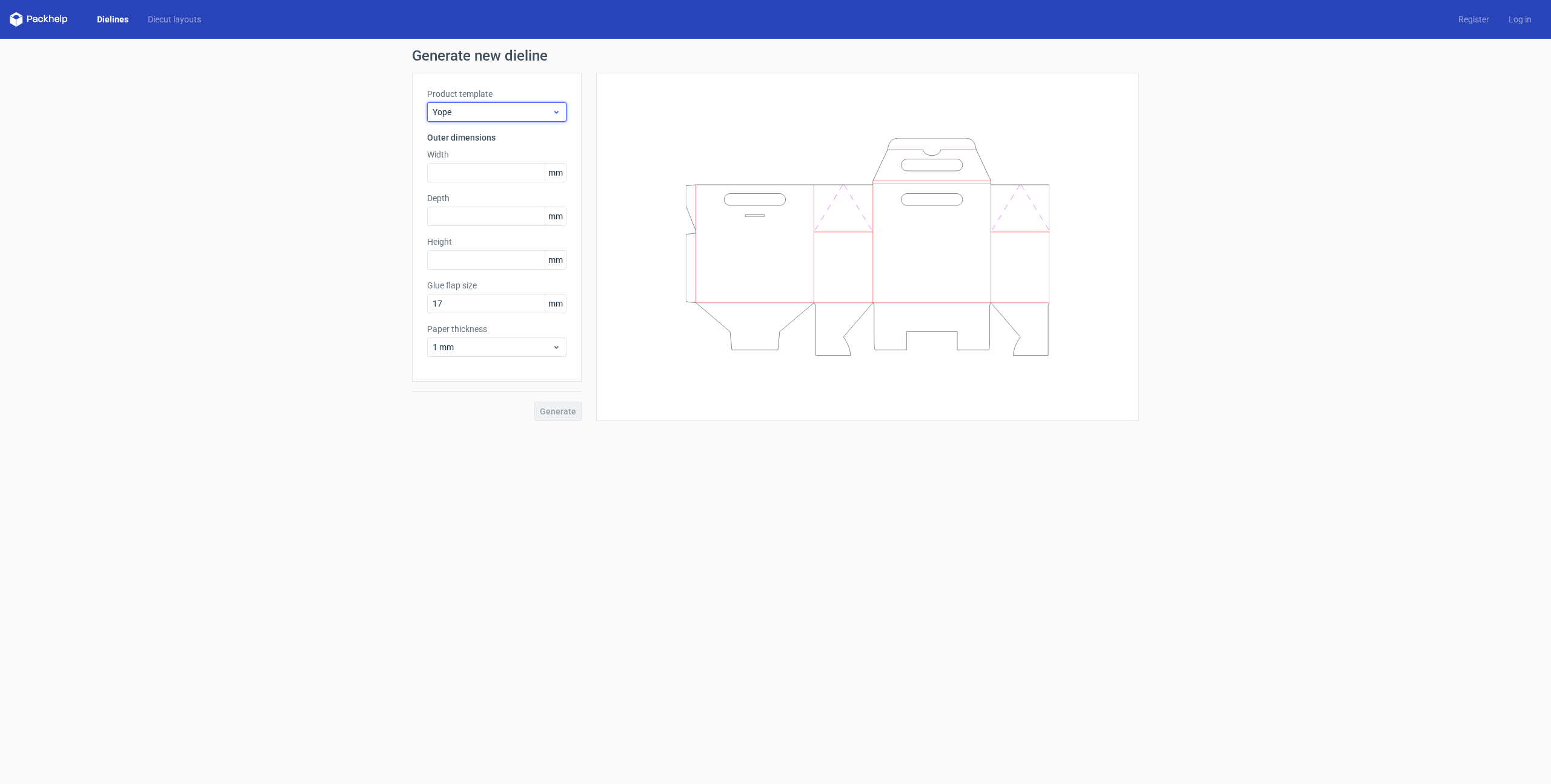
click at [489, 114] on span "Yope" at bounding box center [492, 112] width 120 height 12
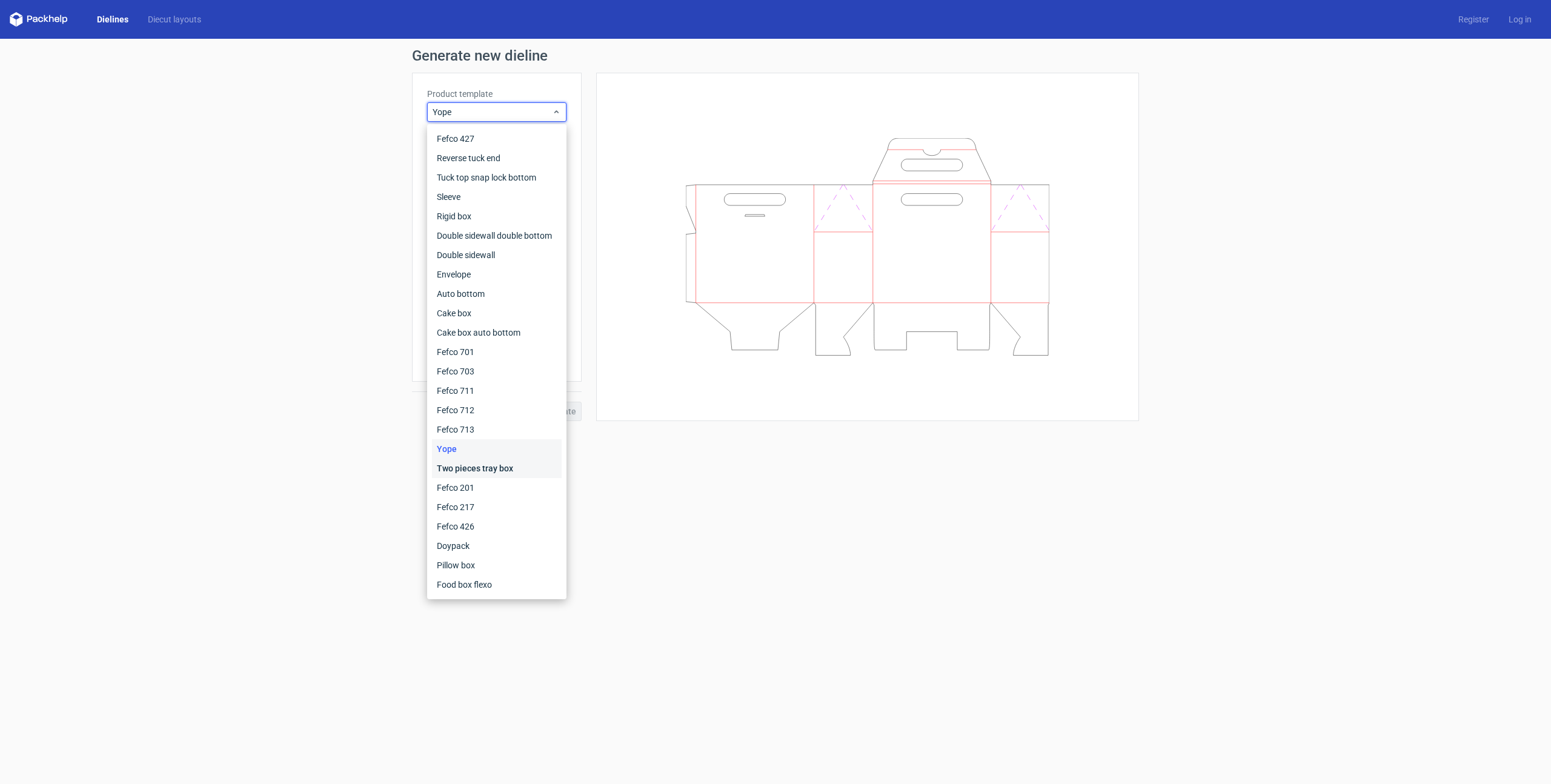
click at [463, 468] on div "Two pieces tray box" at bounding box center [497, 468] width 130 height 20
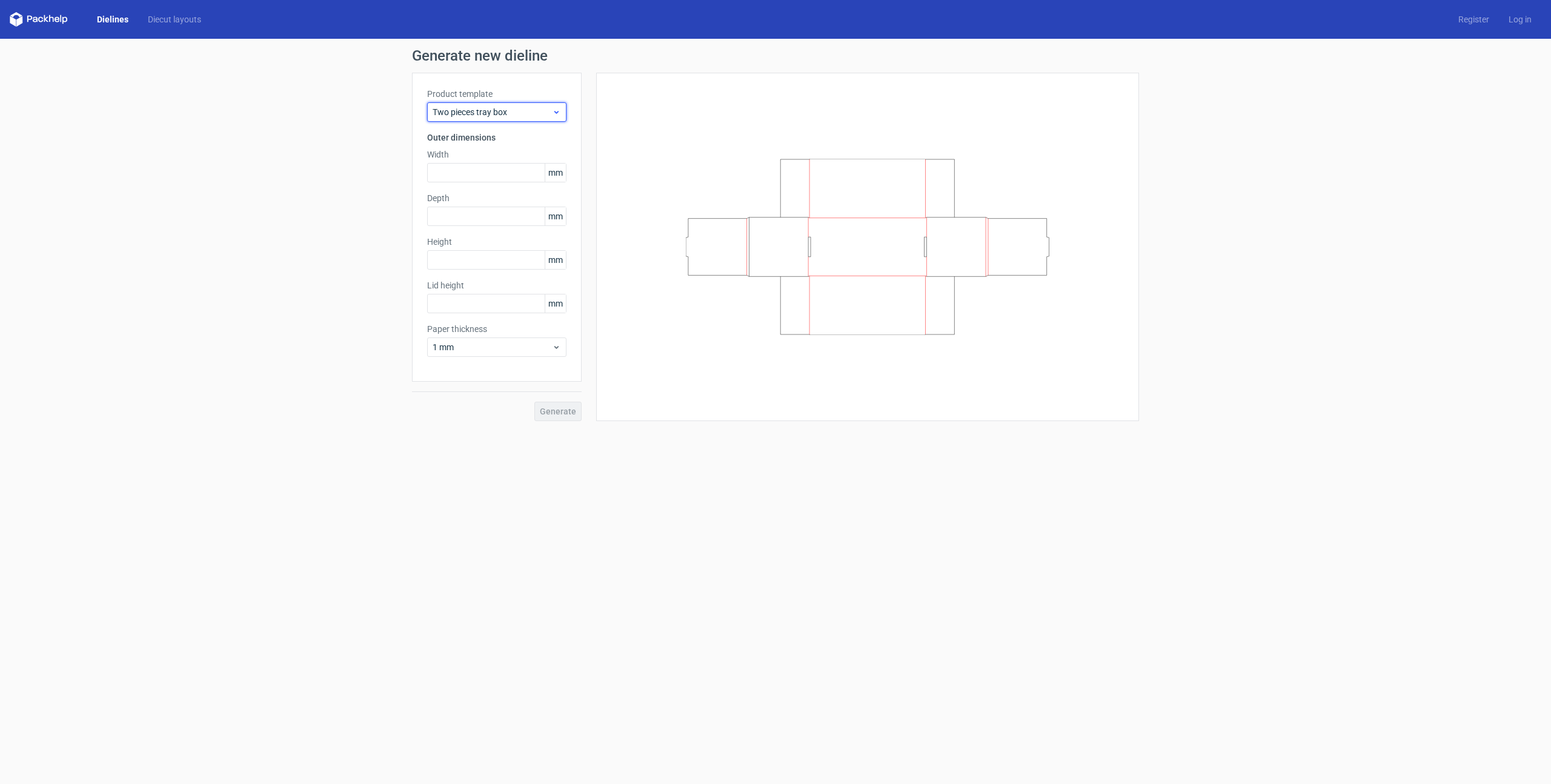
click at [506, 114] on span "Two pieces tray box" at bounding box center [492, 112] width 120 height 12
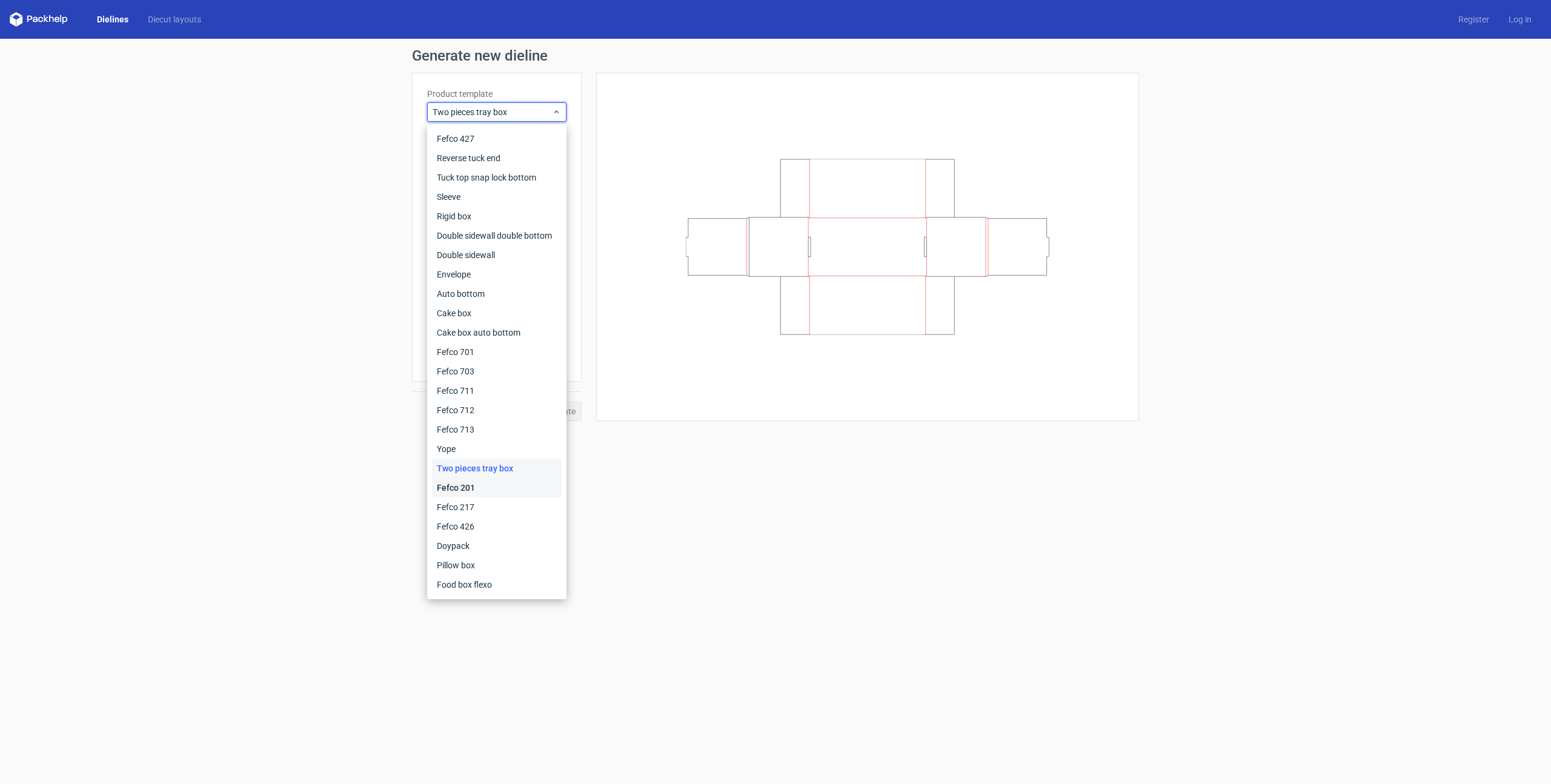
click at [469, 487] on div "Fefco 201" at bounding box center [497, 488] width 130 height 20
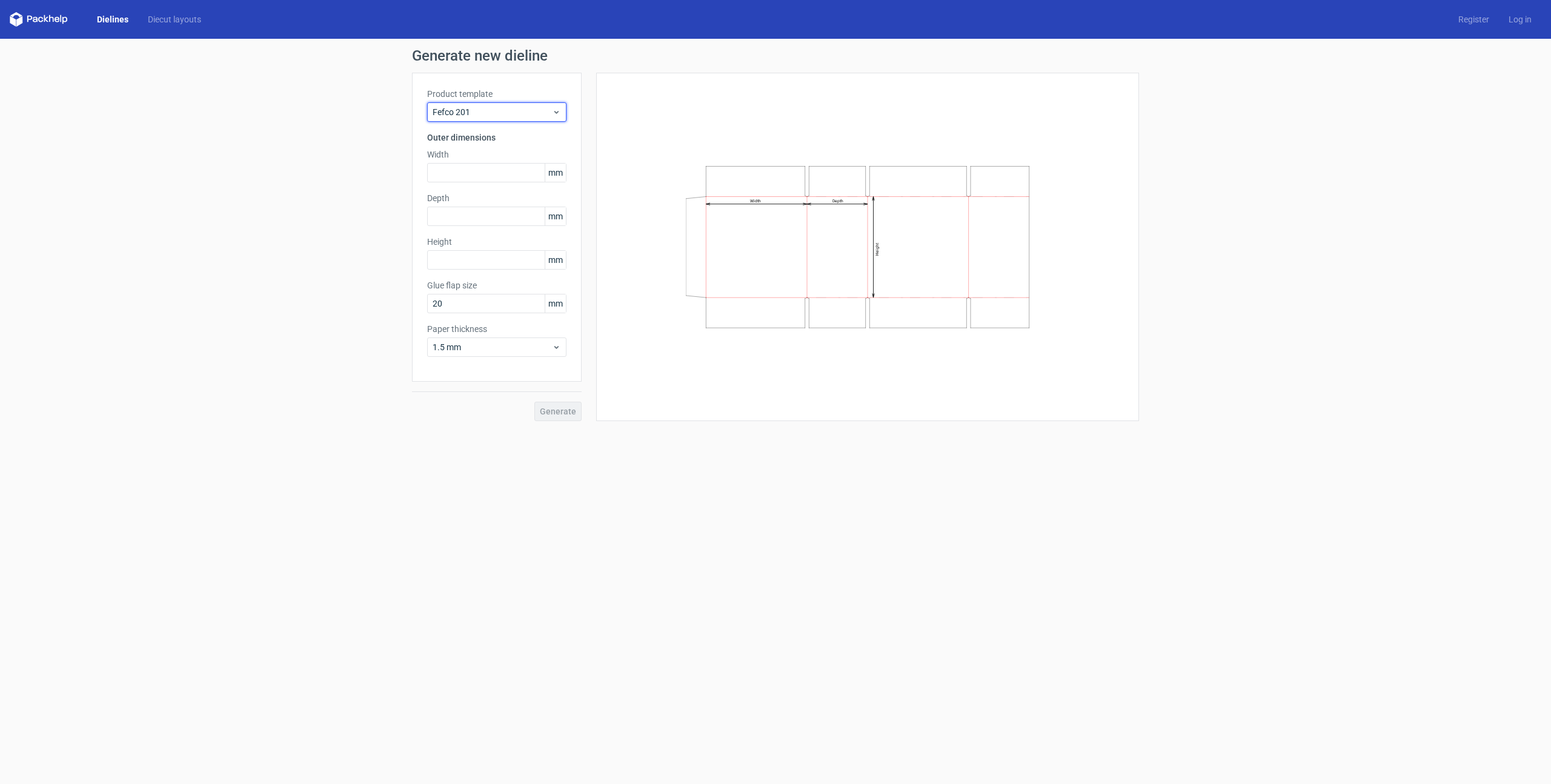
drag, startPoint x: 498, startPoint y: 113, endPoint x: 494, endPoint y: 123, distance: 10.8
click at [498, 114] on span "Fefco 201" at bounding box center [492, 112] width 120 height 12
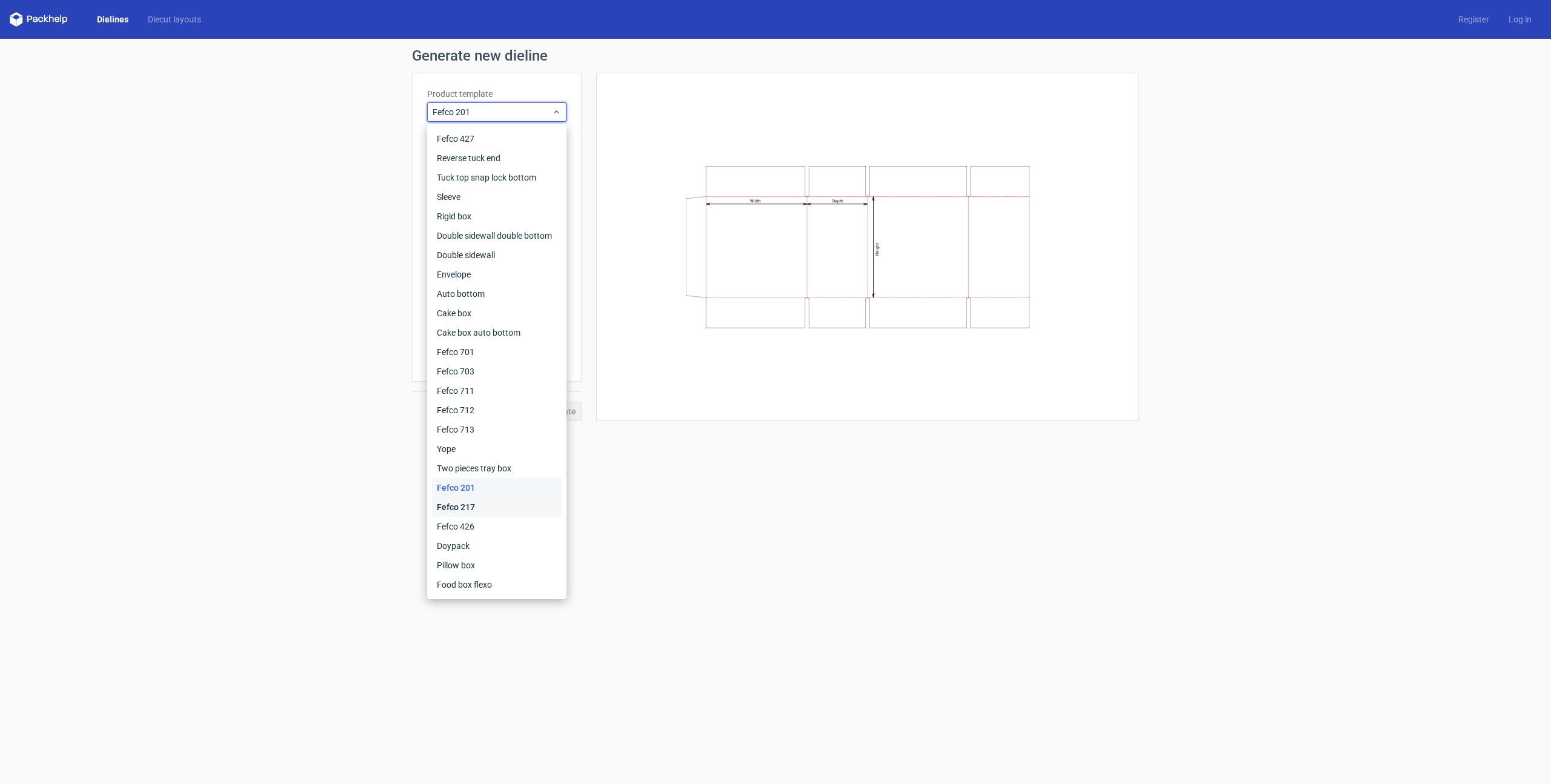
click at [469, 511] on div "Fefco 217" at bounding box center [497, 507] width 130 height 20
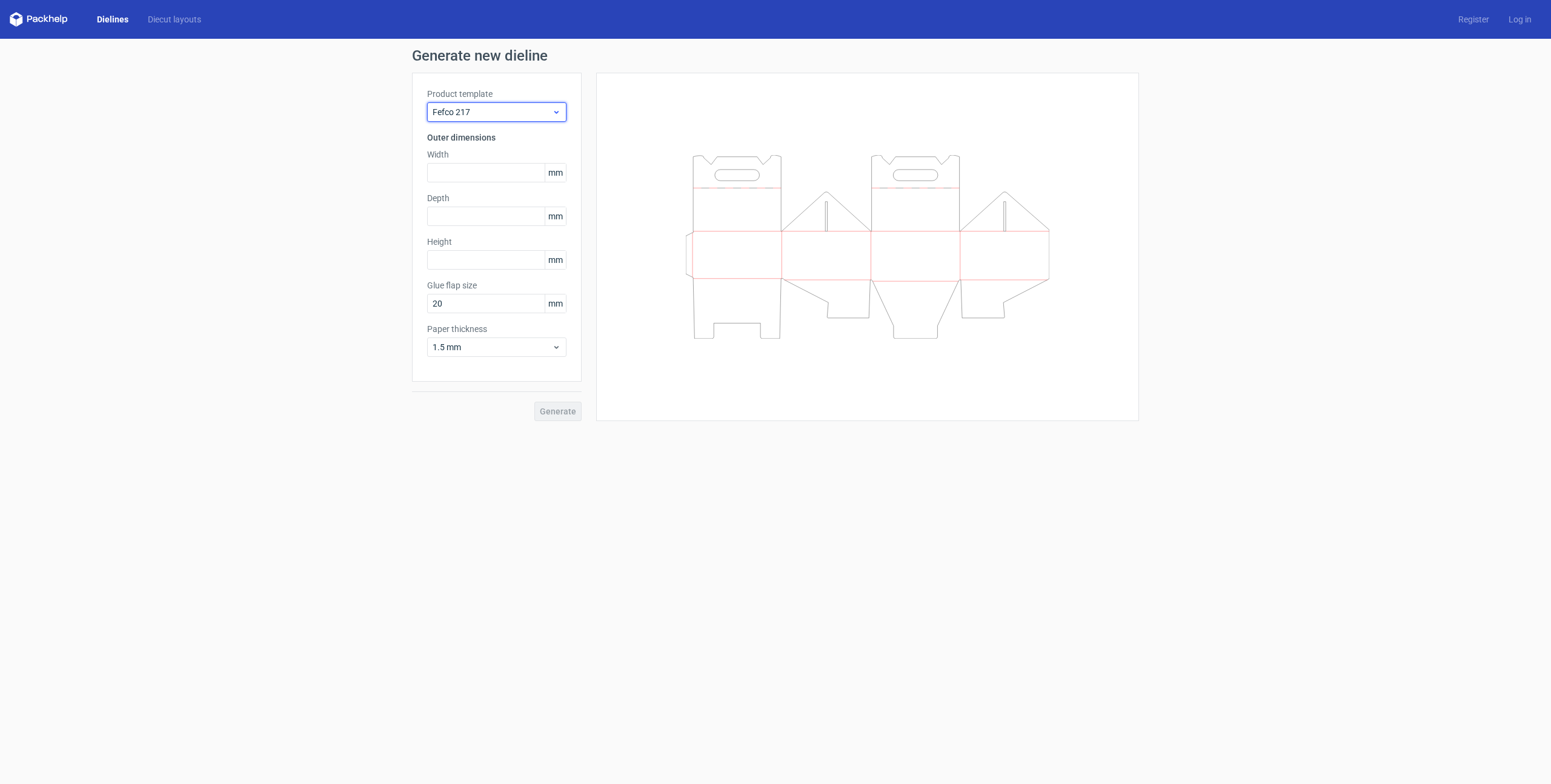
click at [491, 113] on span "Fefco 217" at bounding box center [492, 112] width 120 height 12
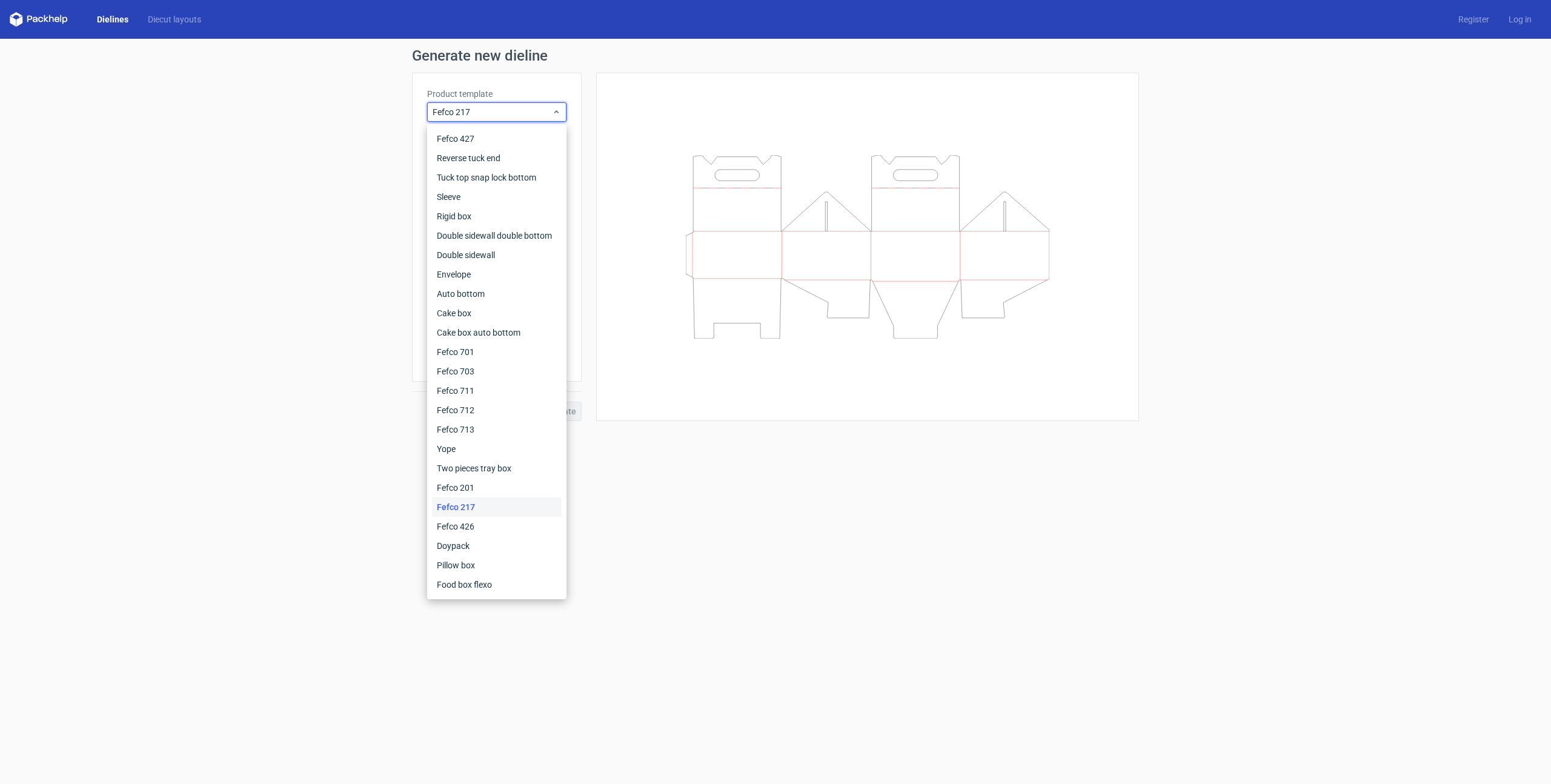
click at [568, 72] on div "Generate new dieline Product template Fefco 217 Outer dimensions Width mm Depth…" at bounding box center [775, 235] width 727 height 373
